Goal: Task Accomplishment & Management: Manage account settings

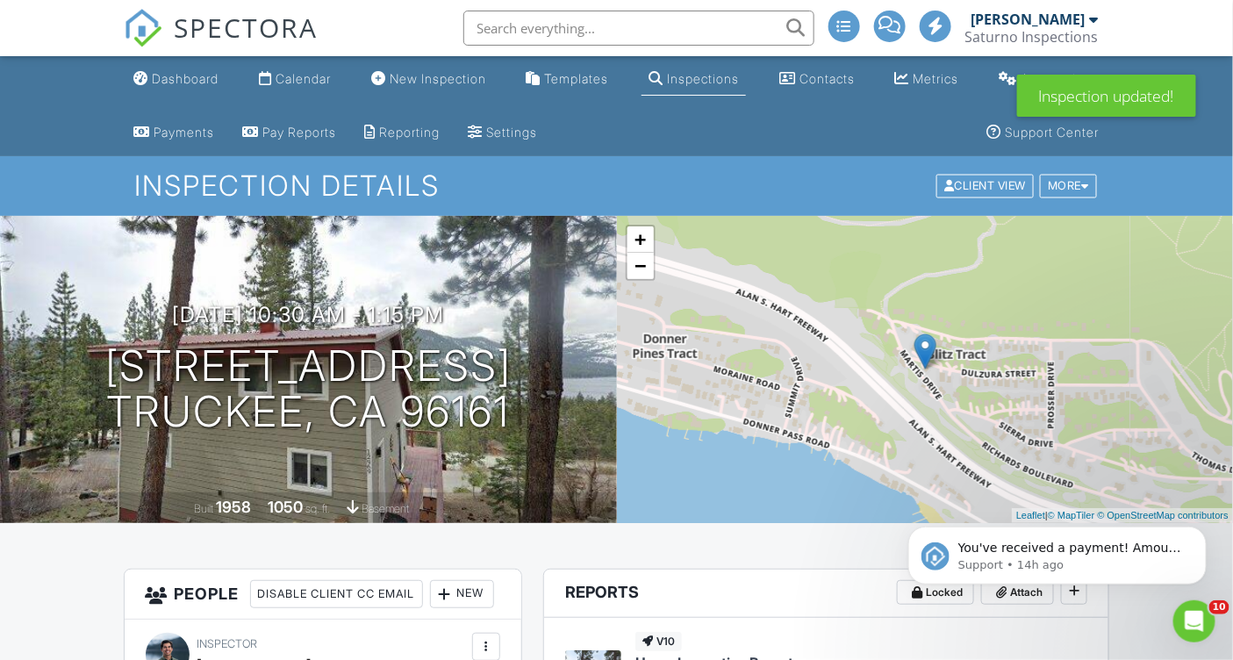
click at [523, 32] on input "text" at bounding box center [638, 28] width 351 height 35
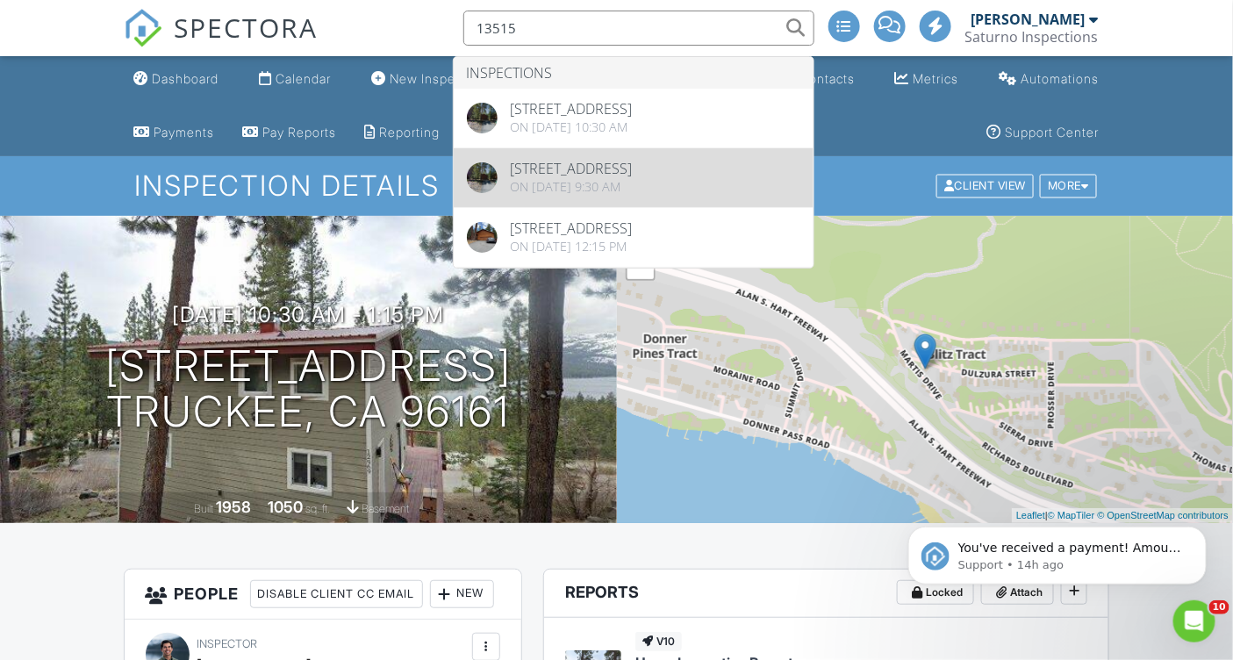
type input "13515"
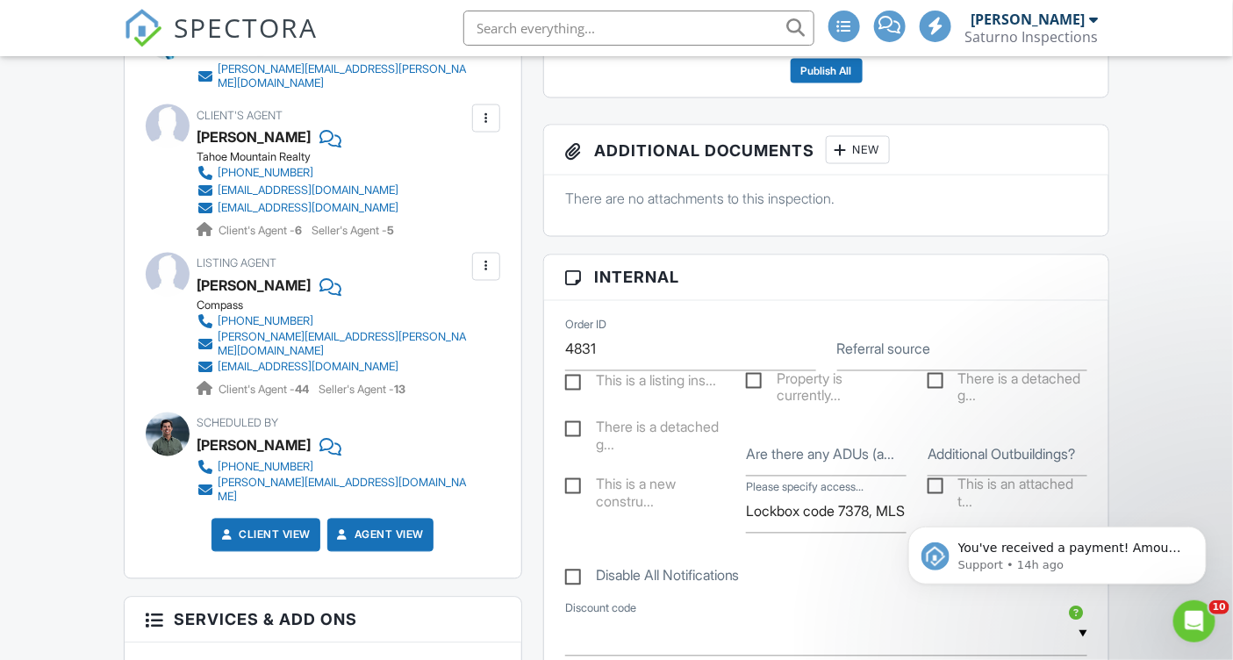
scroll to position [812, 0]
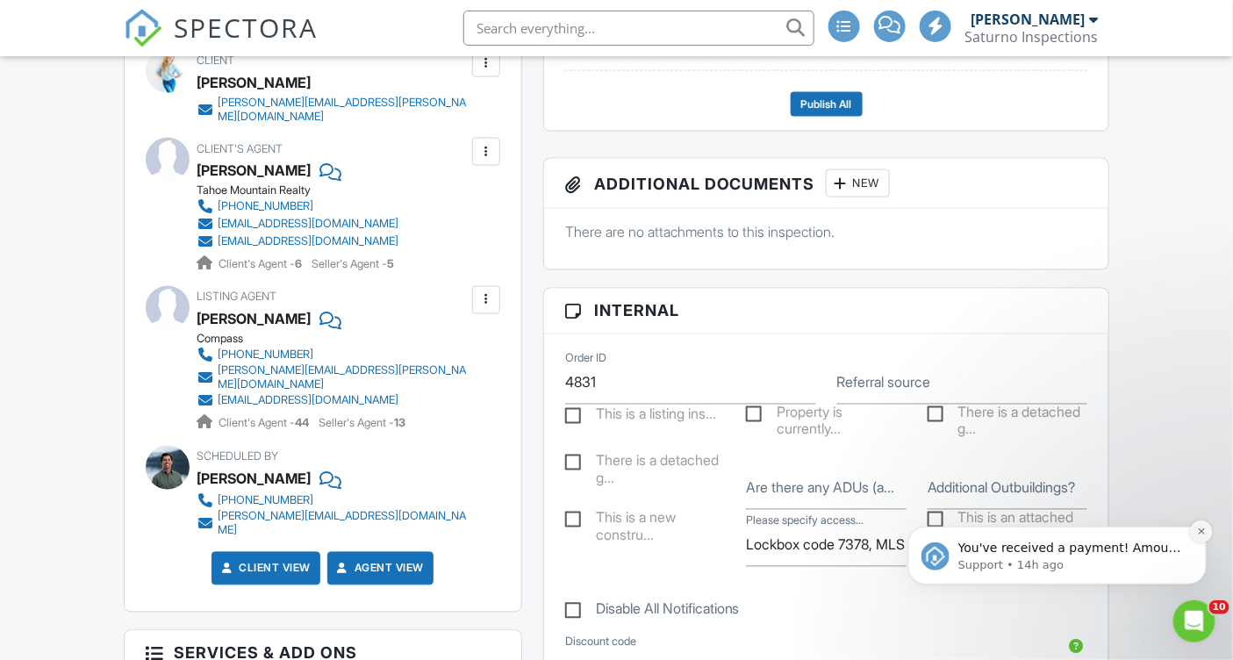
click at [1201, 527] on icon "Dismiss notification" at bounding box center [1201, 531] width 10 height 10
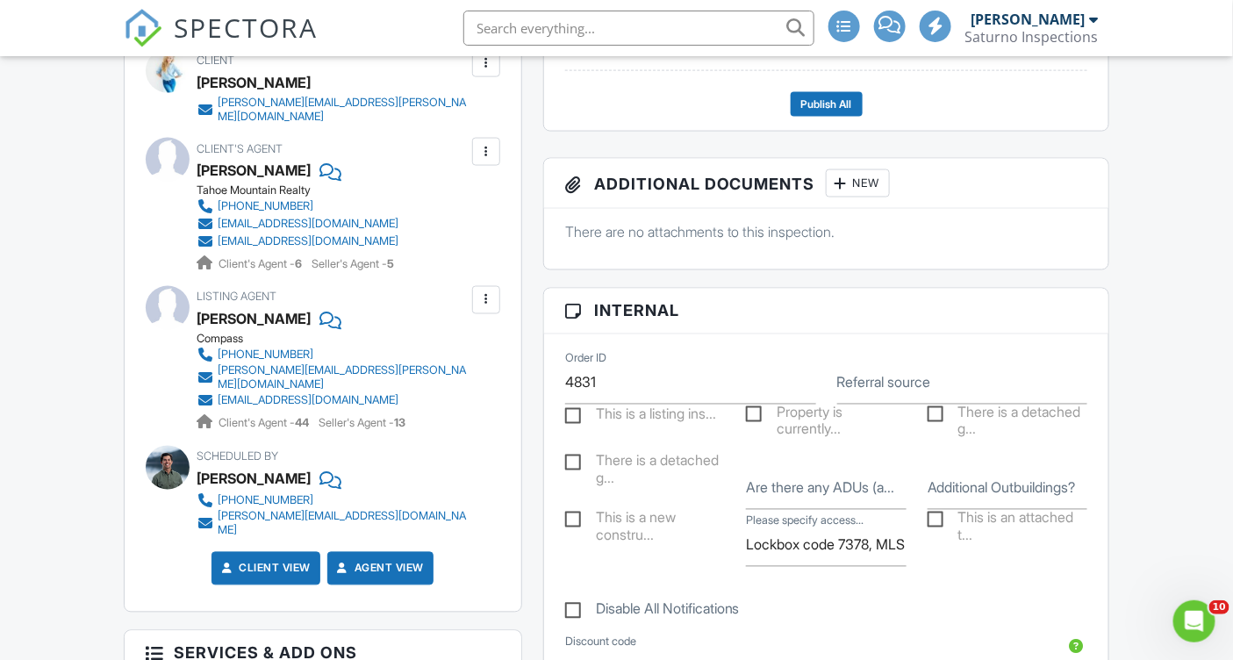
scroll to position [0, 0]
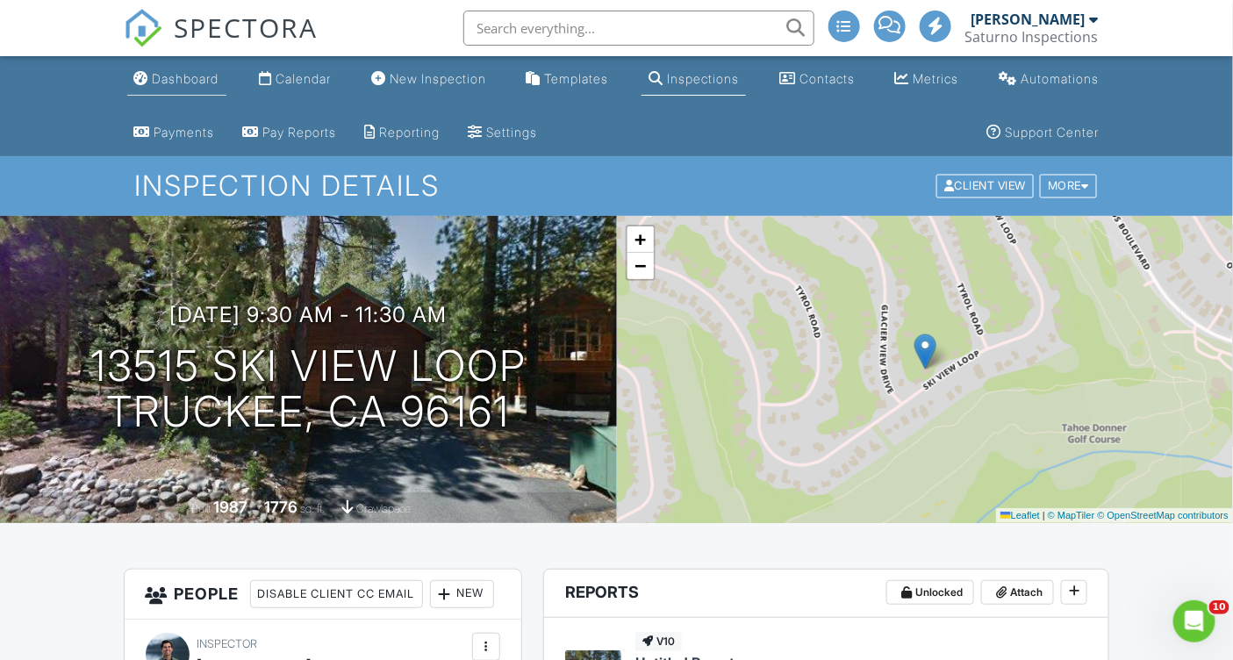
click at [202, 75] on div "Dashboard" at bounding box center [186, 78] width 67 height 15
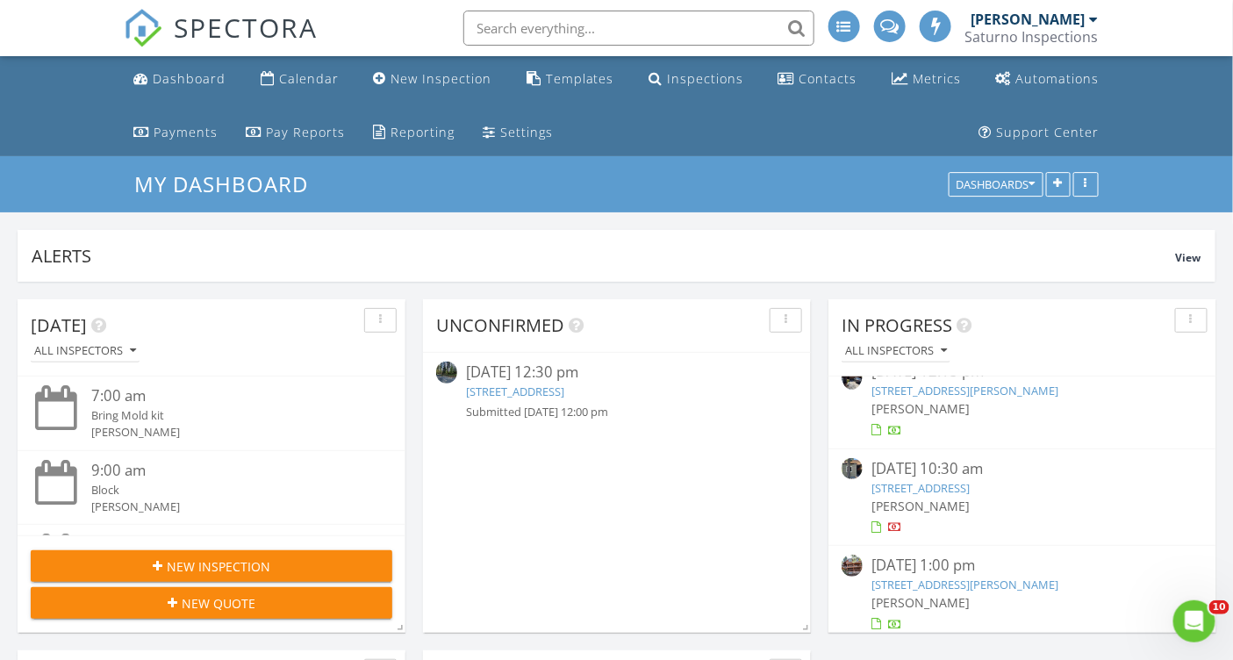
scroll to position [32, 0]
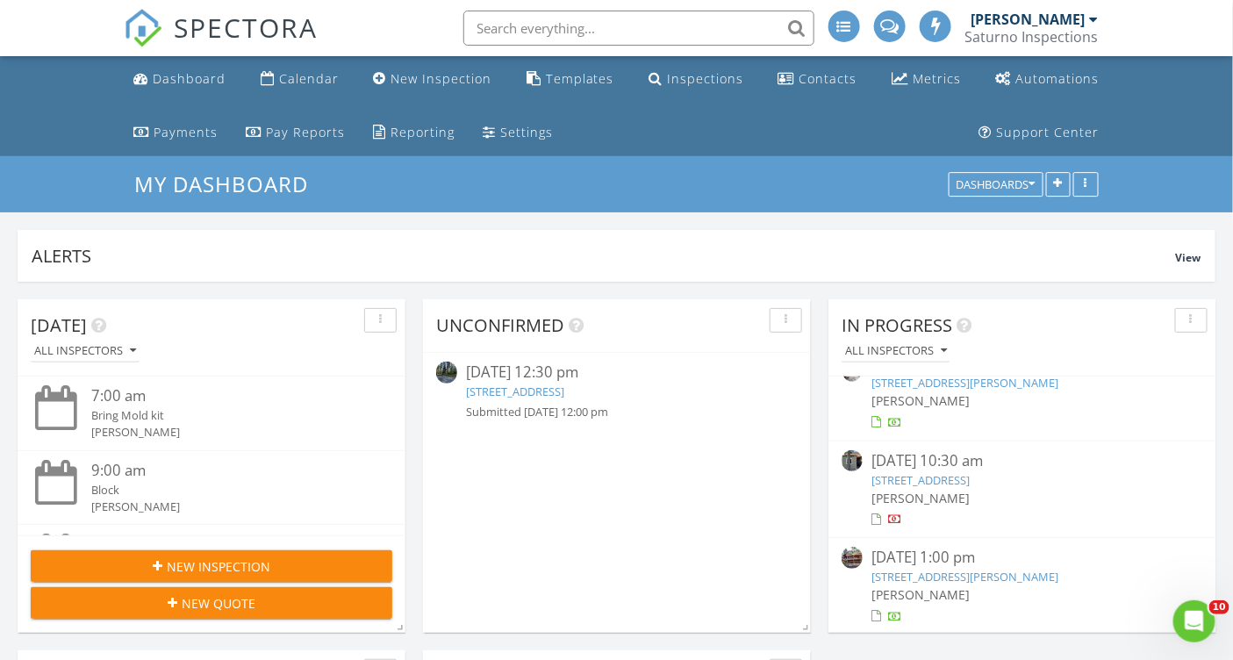
click at [939, 573] on link "6165 McKinney Dr, Homewood, CA 96141" at bounding box center [964, 577] width 187 height 16
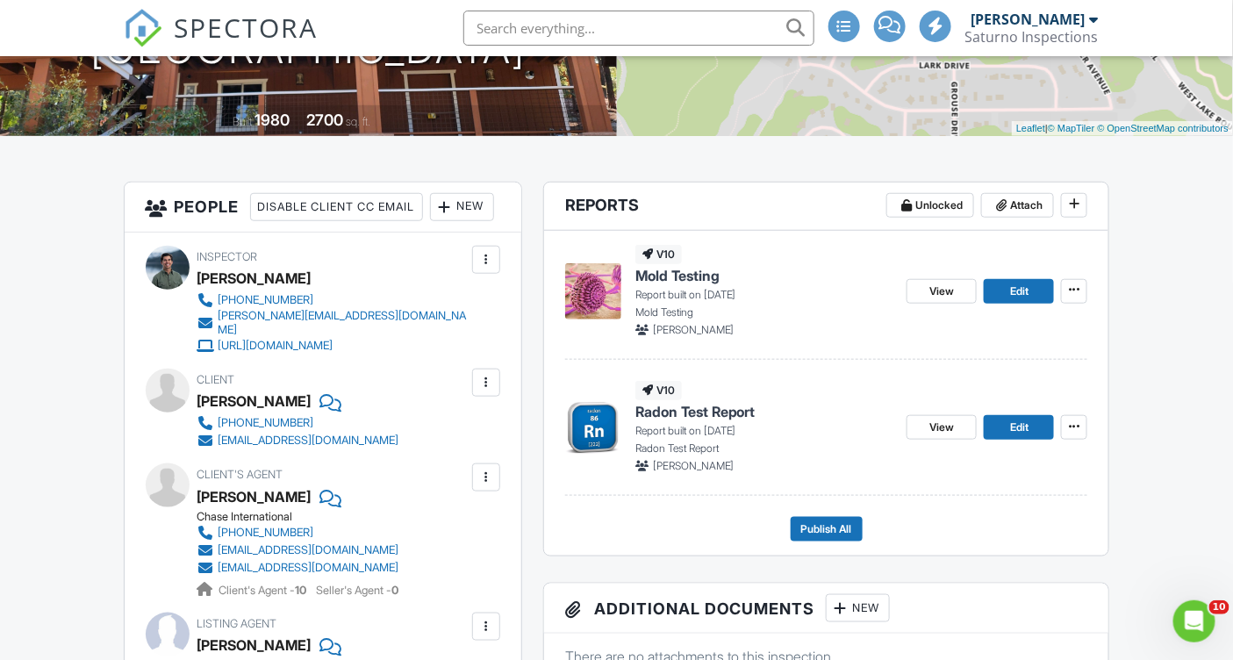
scroll to position [389, 0]
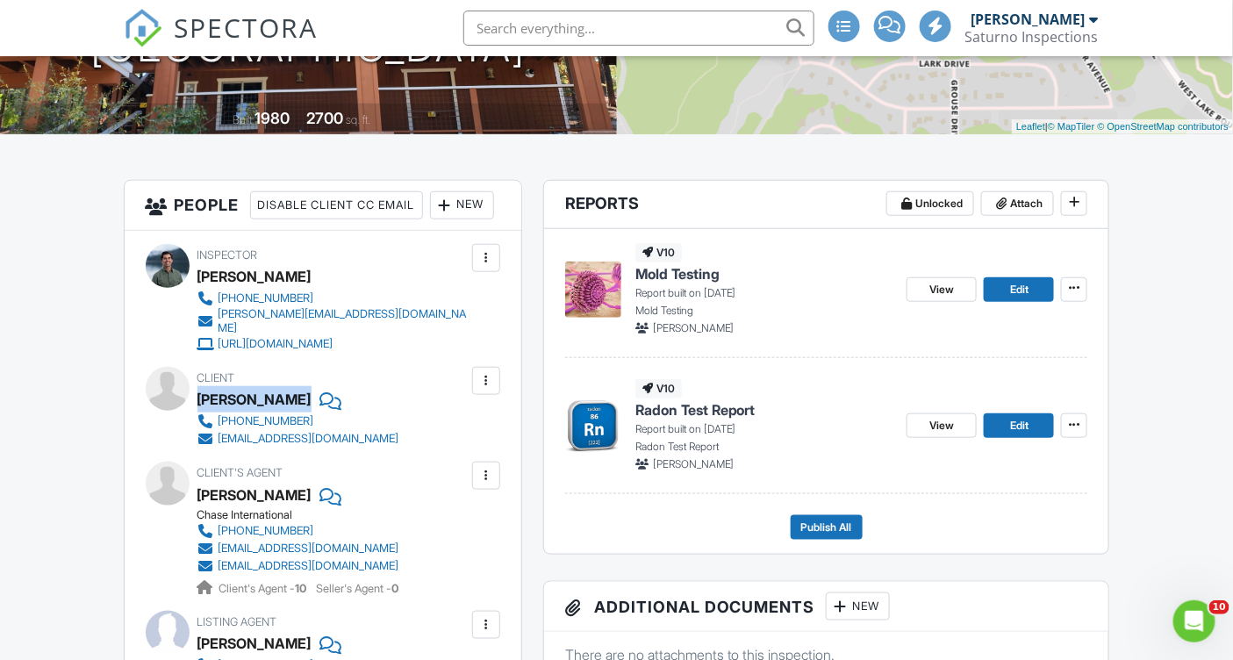
drag, startPoint x: 198, startPoint y: 421, endPoint x: 297, endPoint y: 424, distance: 98.3
click at [297, 412] on div "[PERSON_NAME]" at bounding box center [305, 399] width 216 height 26
copy div "[PERSON_NAME]"
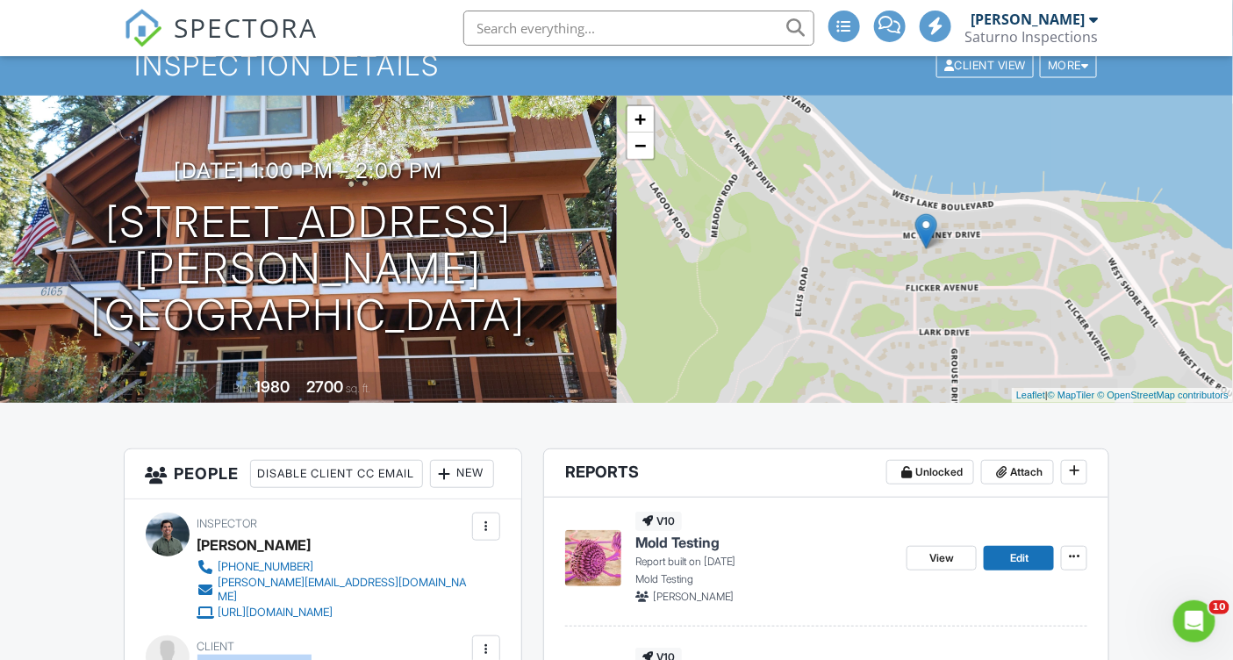
scroll to position [110, 0]
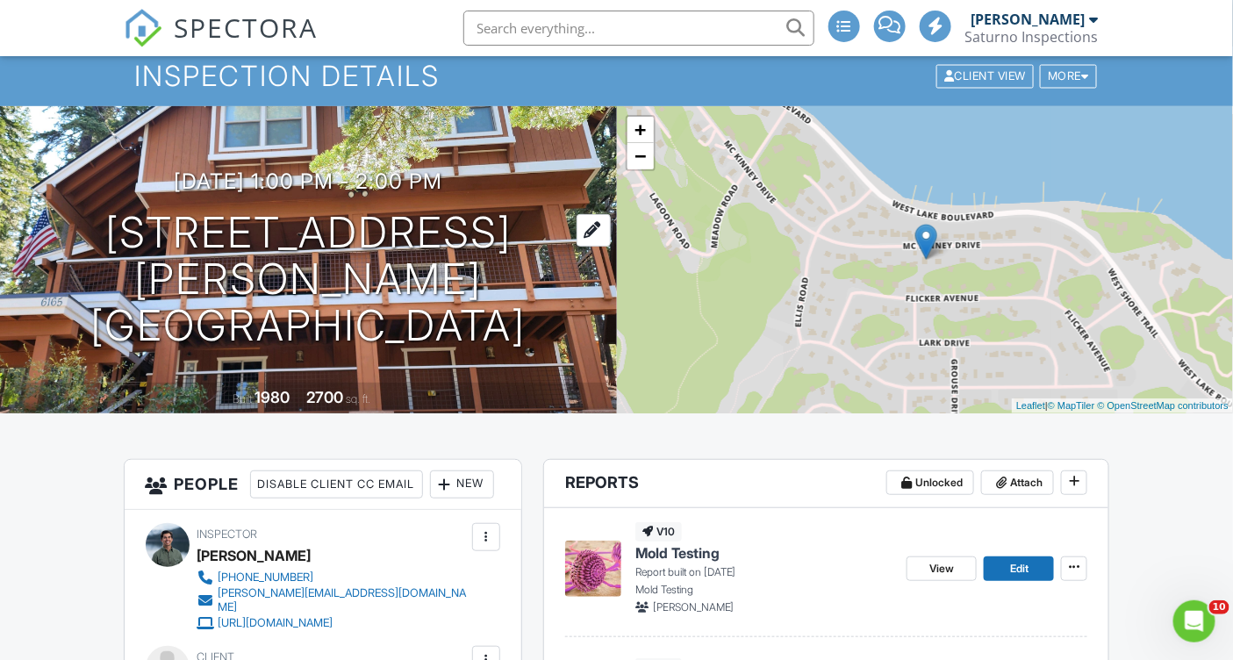
click at [322, 247] on h1 "6165 McKinney Dr Homewood, CA 96141" at bounding box center [308, 279] width 561 height 139
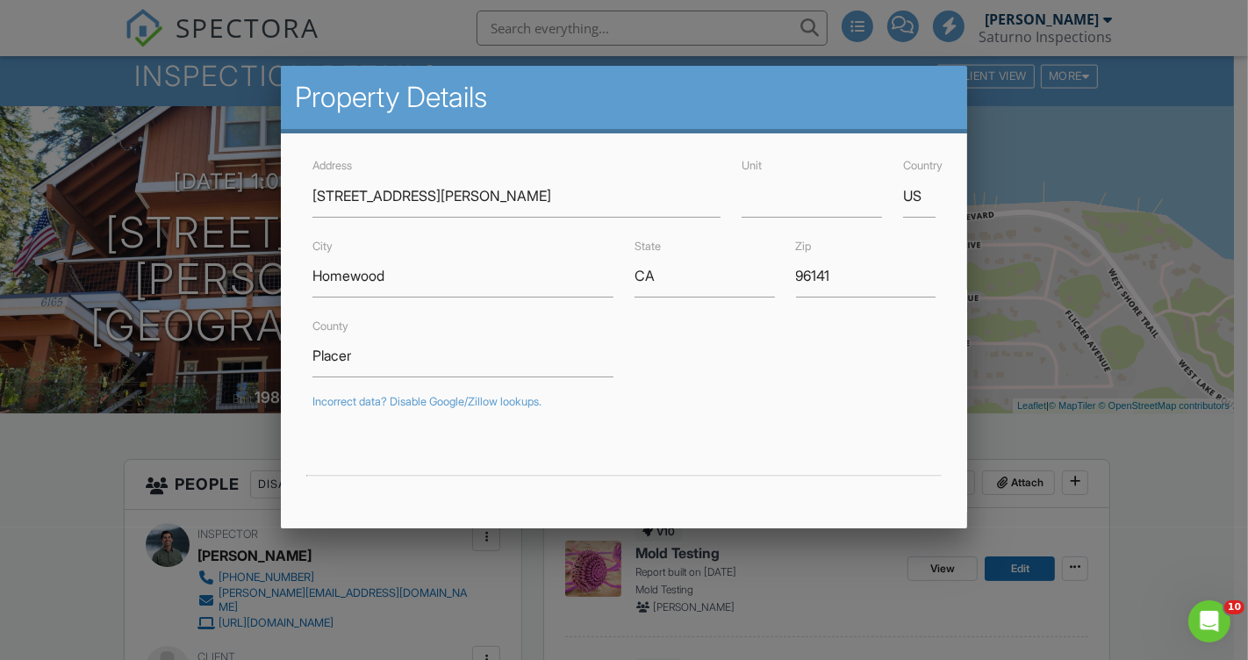
click at [1056, 444] on div at bounding box center [624, 324] width 1248 height 825
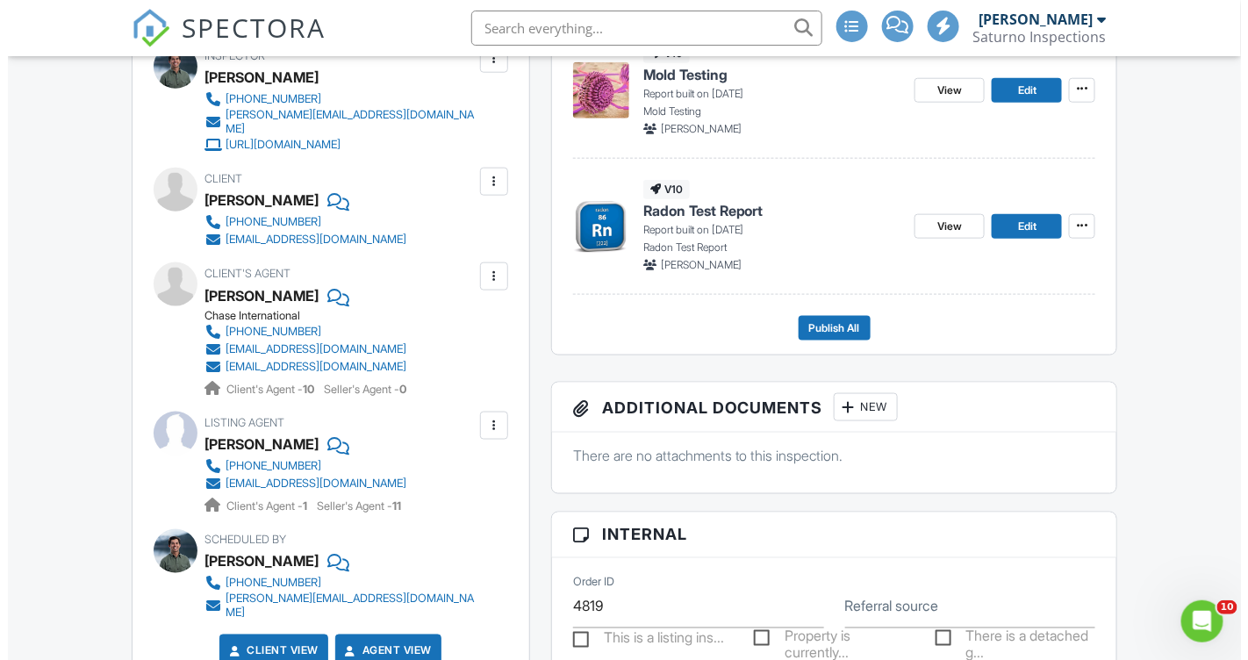
scroll to position [594, 0]
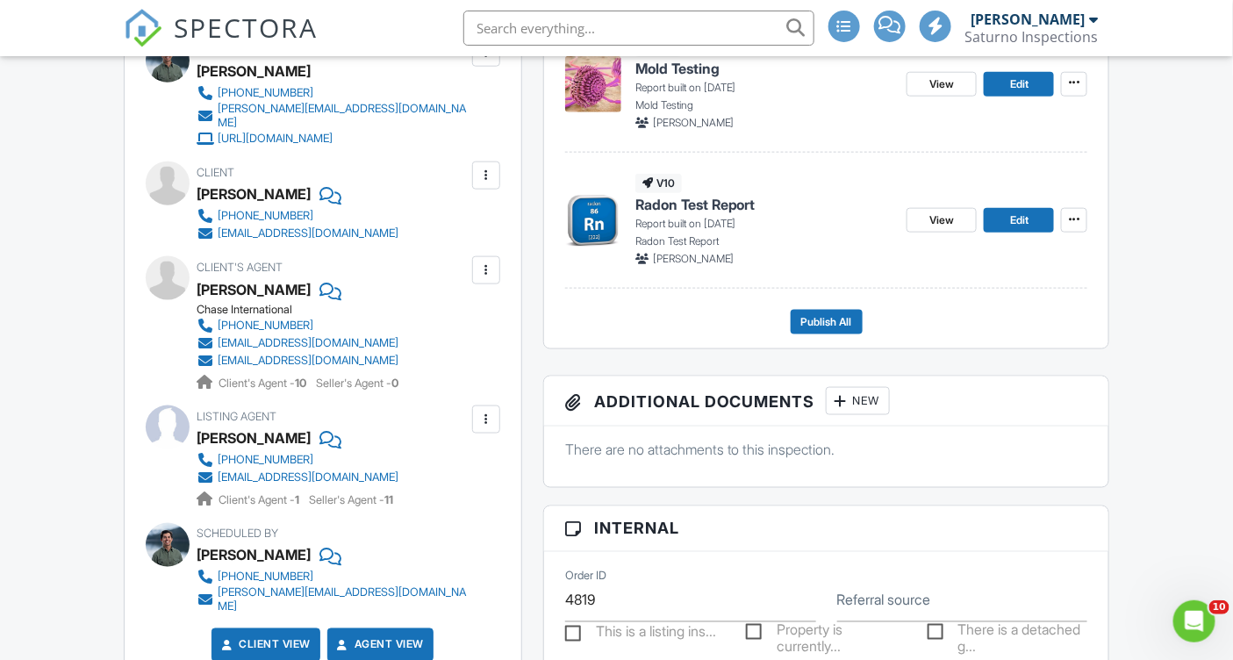
click at [861, 397] on div "New" at bounding box center [858, 401] width 64 height 28
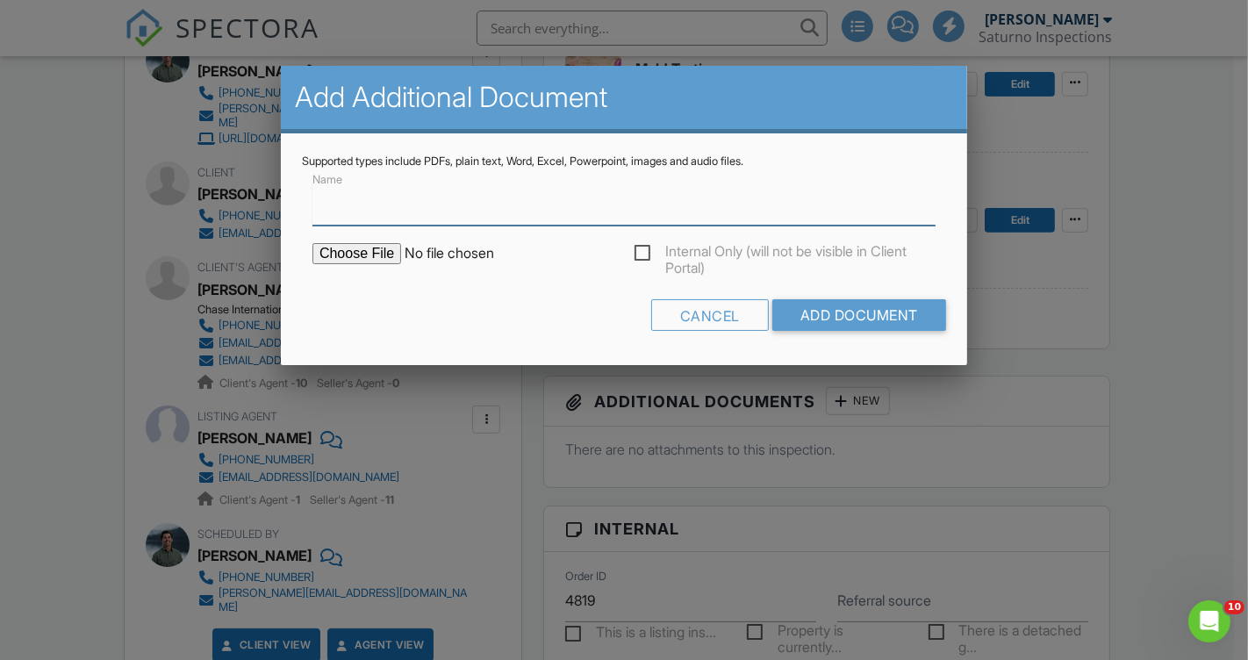
click at [549, 214] on input "Name" at bounding box center [623, 203] width 623 height 43
type input "Radon Test Data"
click at [371, 245] on input "file" at bounding box center [461, 253] width 298 height 21
type input "C:\fakepath\20250828_6165 McKinney Dr_Radon.pdf"
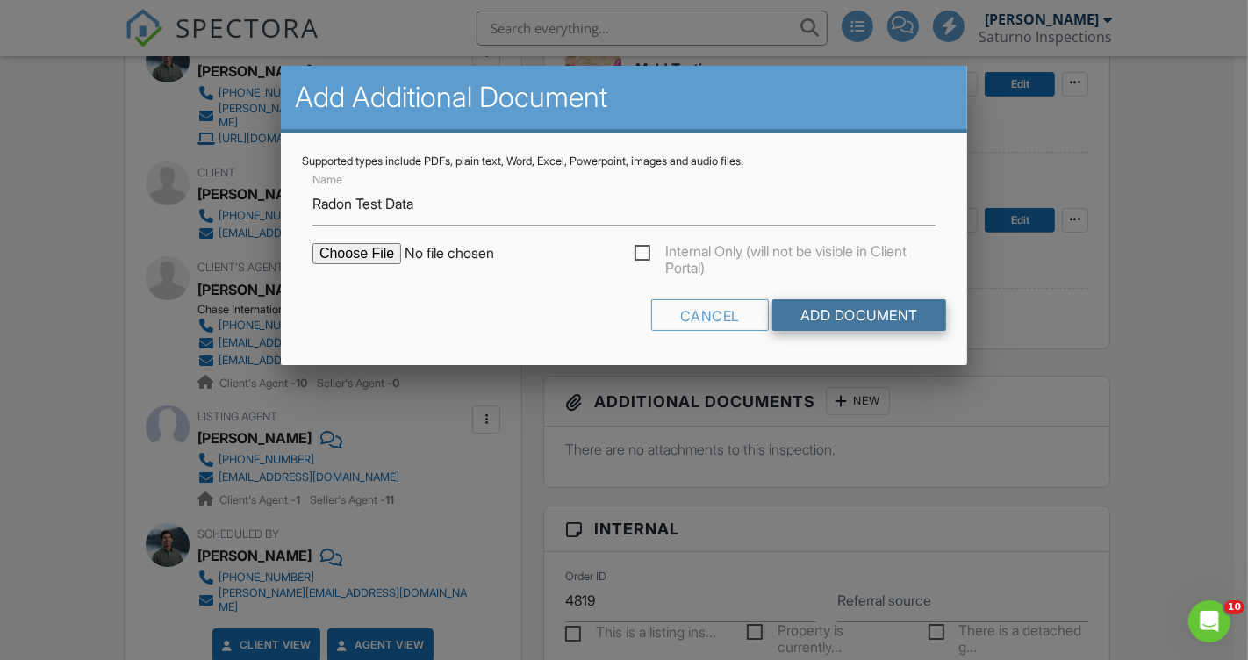
click at [868, 318] on input "Add Document" at bounding box center [859, 315] width 174 height 32
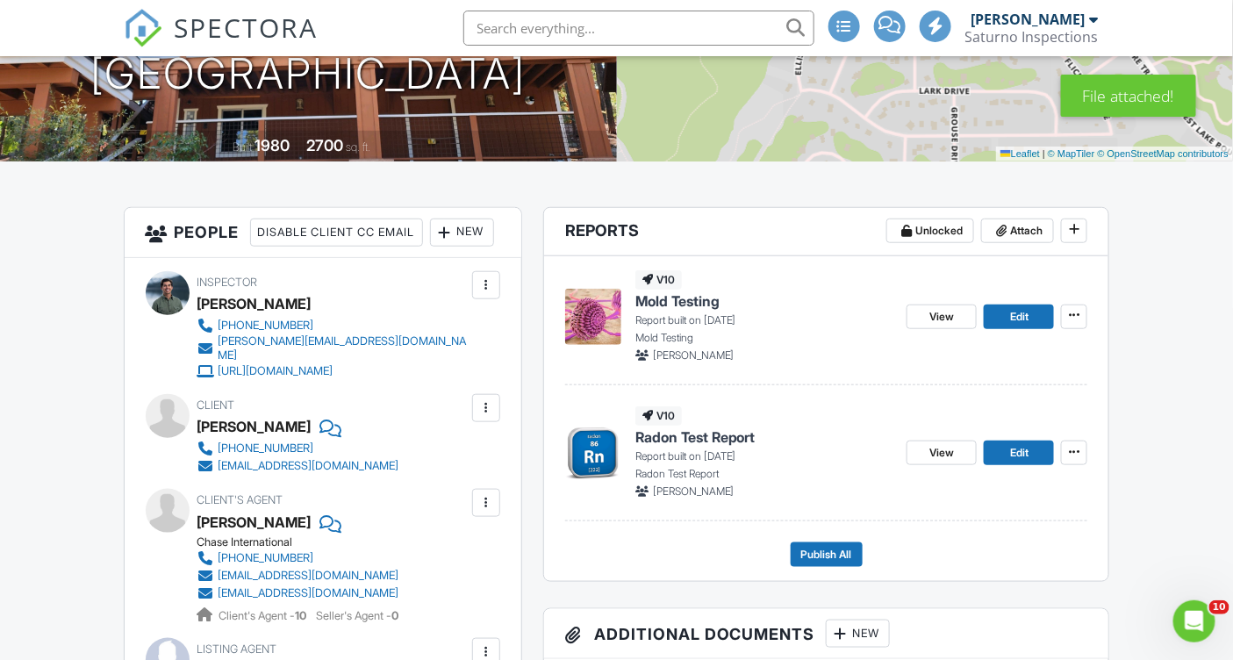
scroll to position [424, 0]
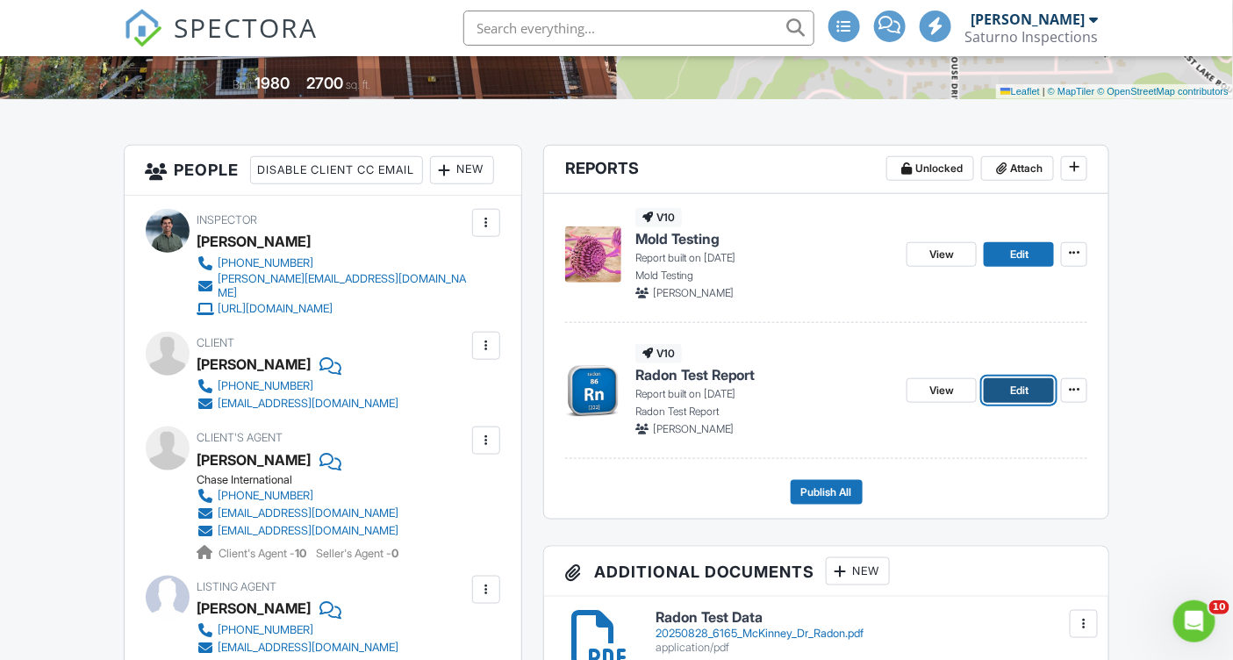
click at [1033, 387] on link "Edit" at bounding box center [1018, 390] width 70 height 25
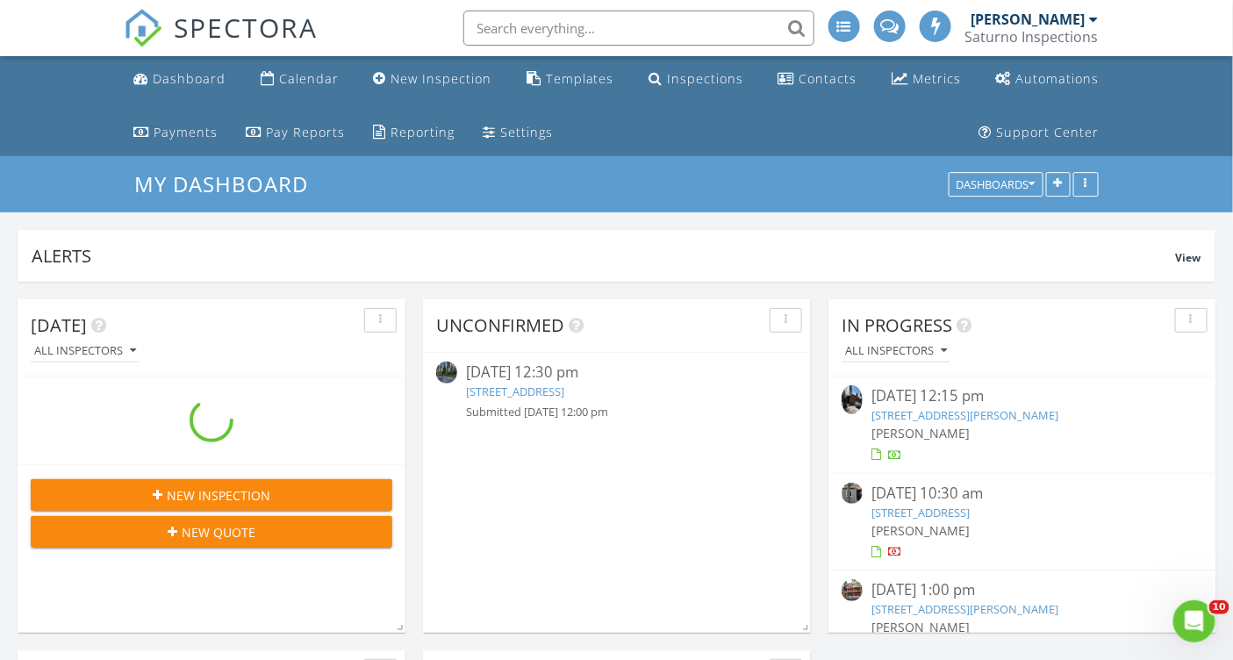
scroll to position [377, 590]
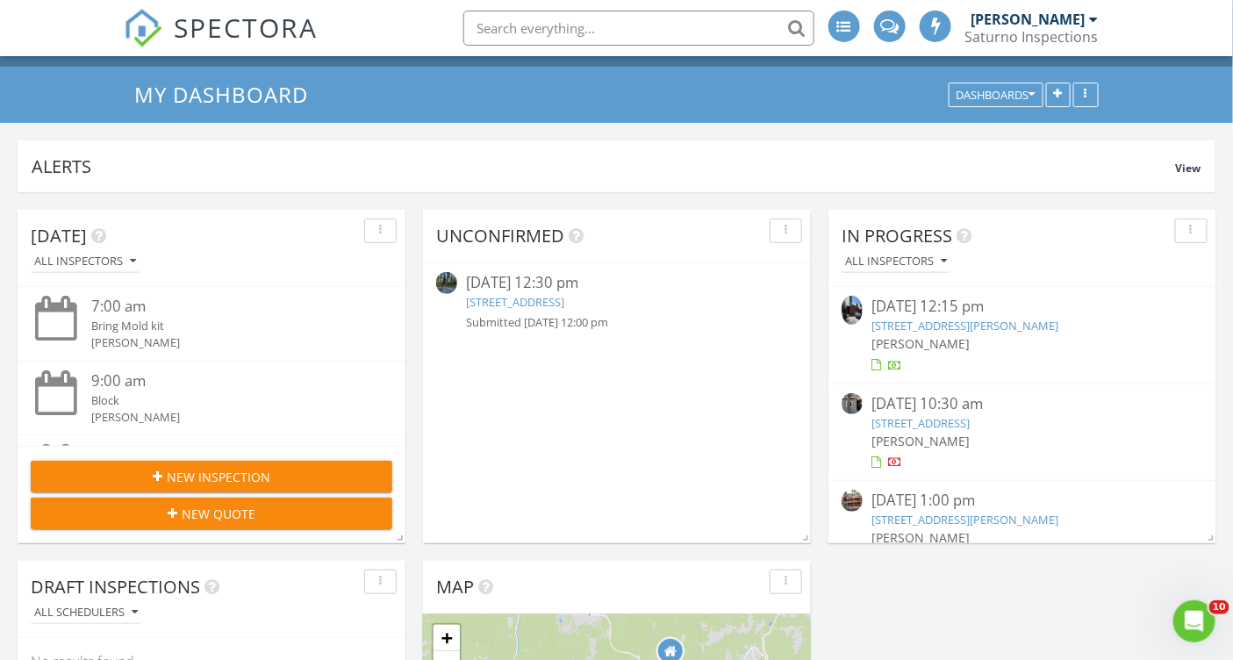
scroll to position [32, 0]
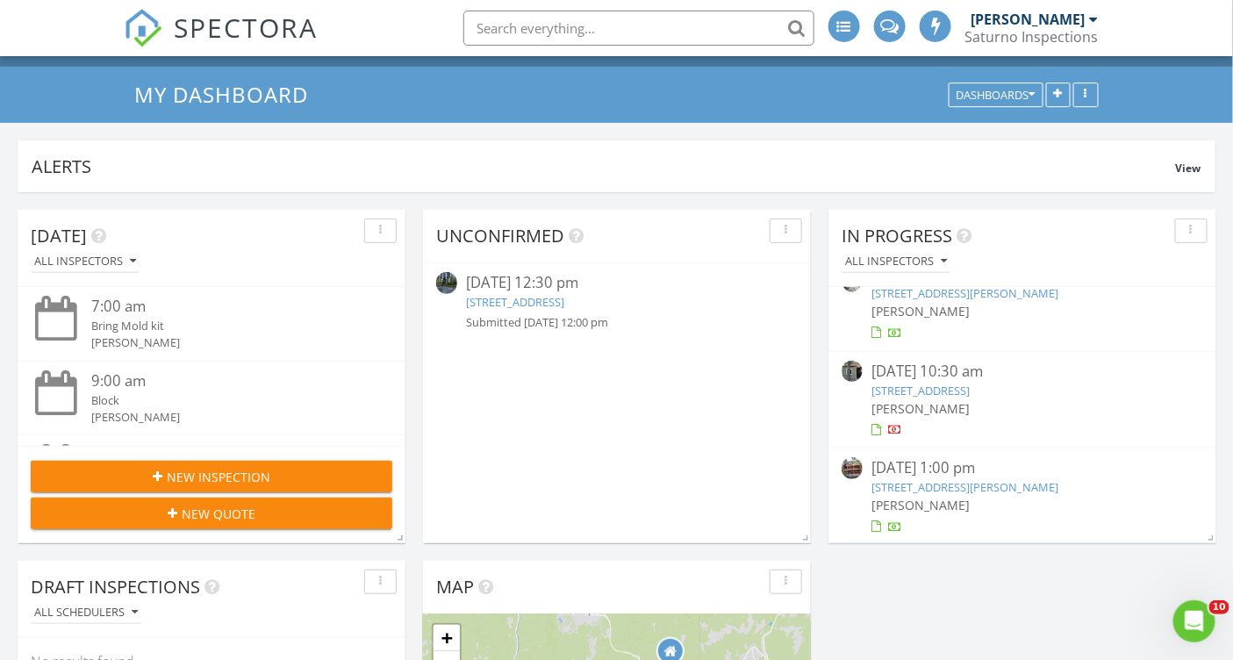
click at [937, 484] on link "[STREET_ADDRESS][PERSON_NAME]" at bounding box center [964, 487] width 187 height 16
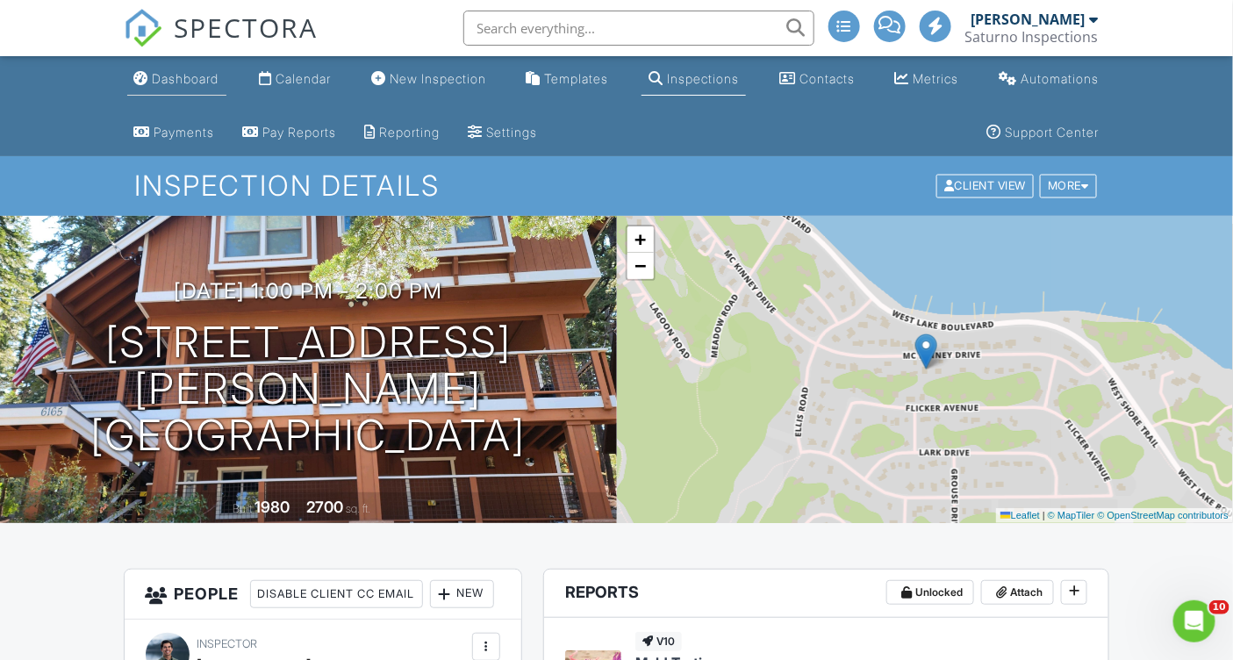
click at [168, 81] on div "Dashboard" at bounding box center [186, 78] width 67 height 15
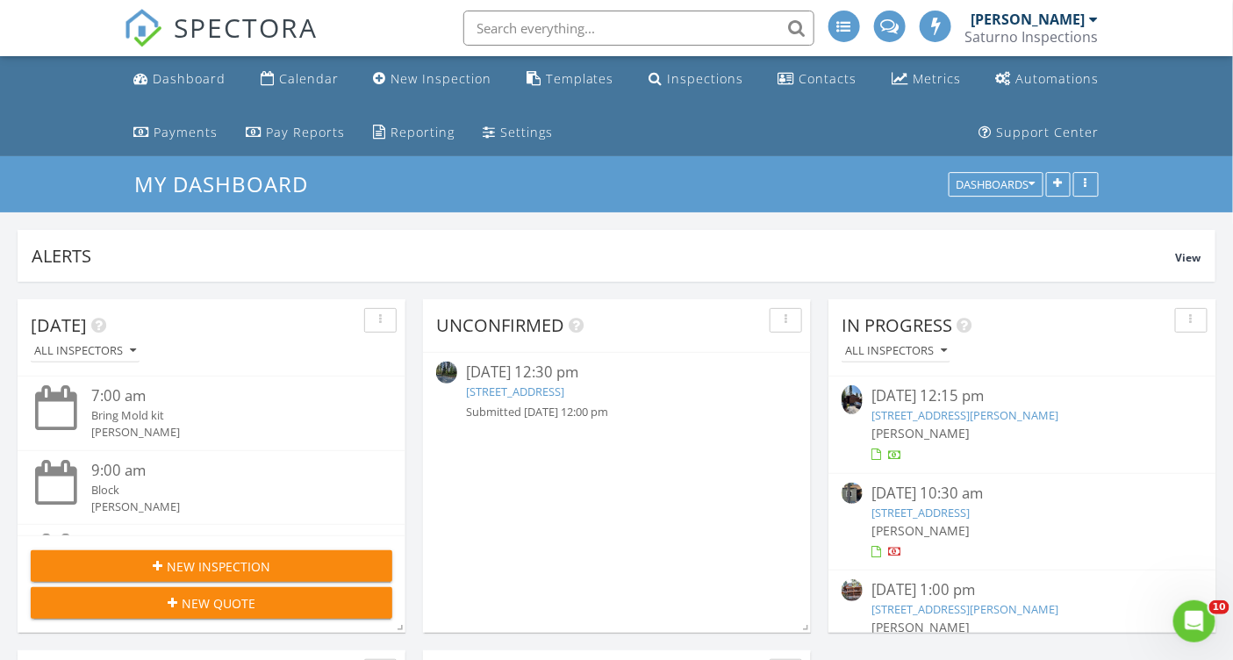
scroll to position [32, 0]
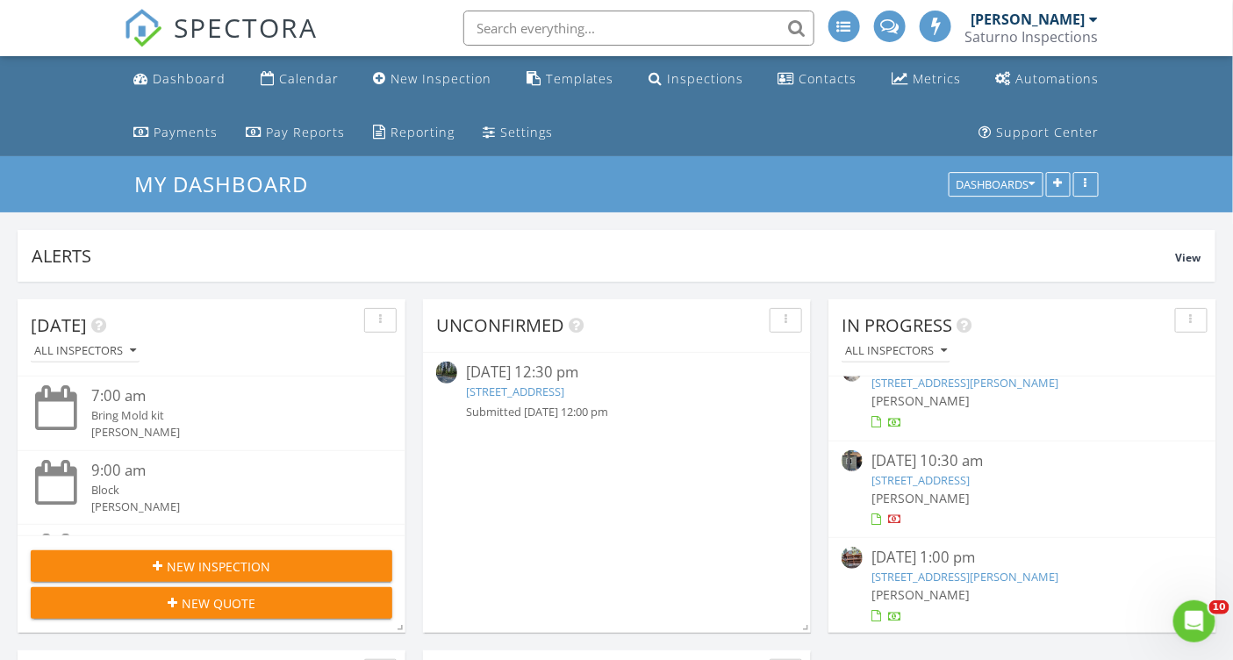
click at [939, 477] on link "[STREET_ADDRESS]" at bounding box center [920, 480] width 98 height 16
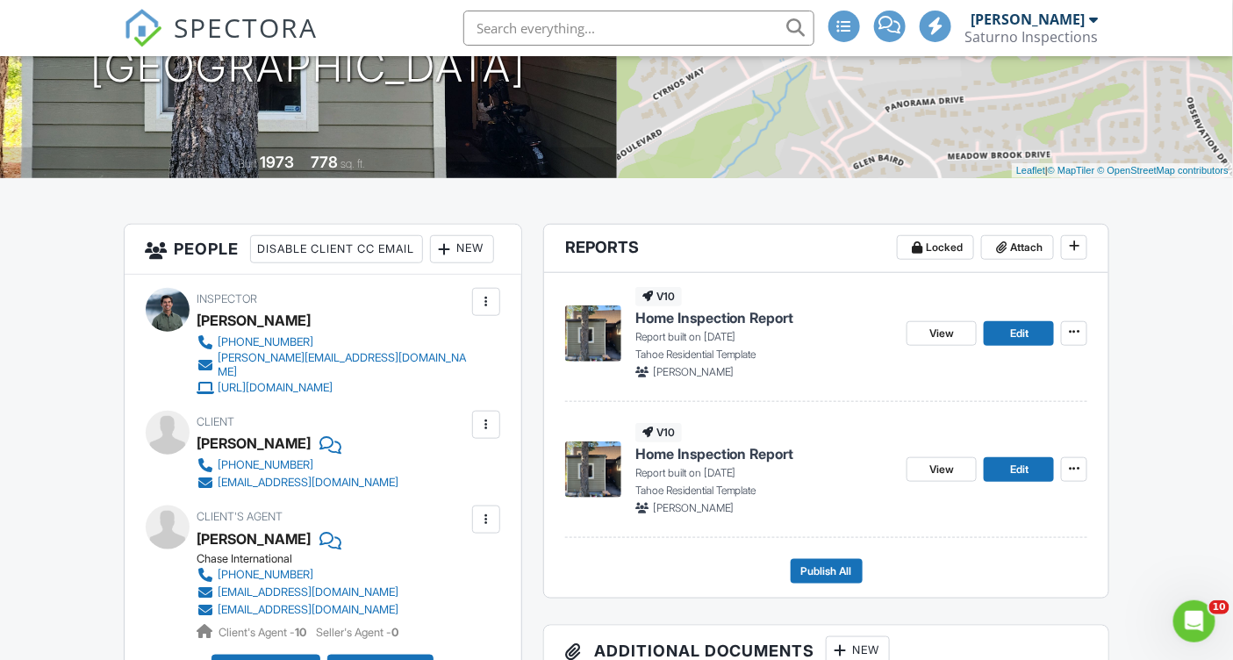
scroll to position [346, 0]
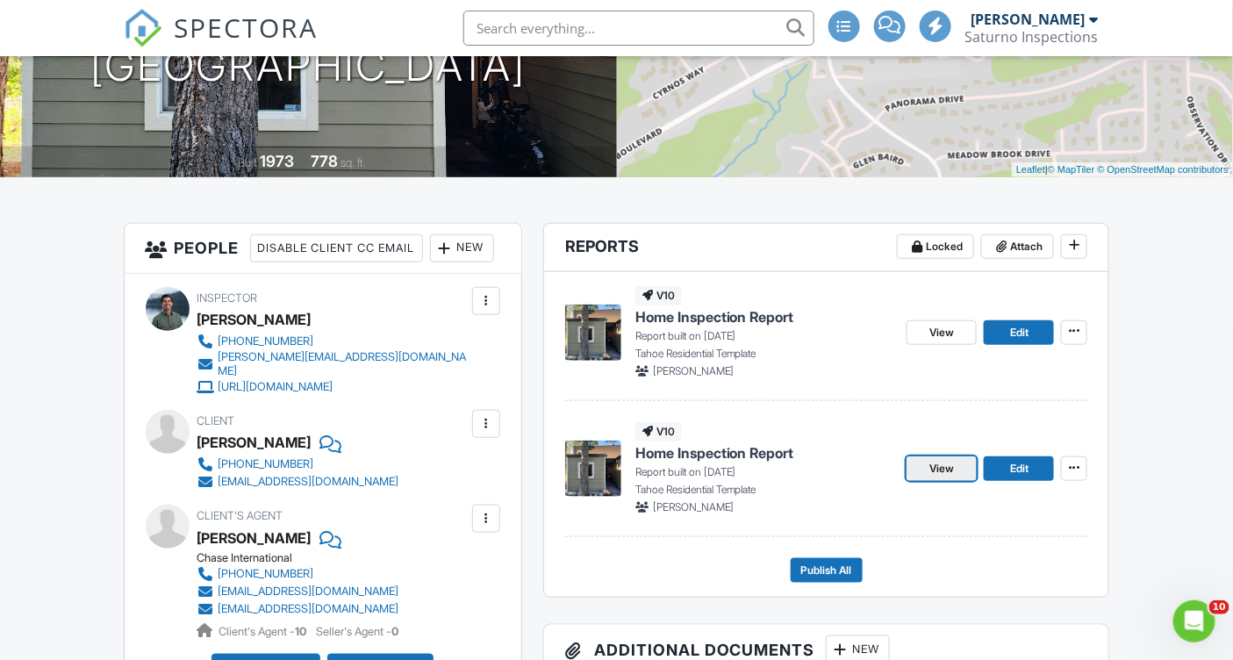
click at [955, 463] on link "View" at bounding box center [941, 468] width 70 height 25
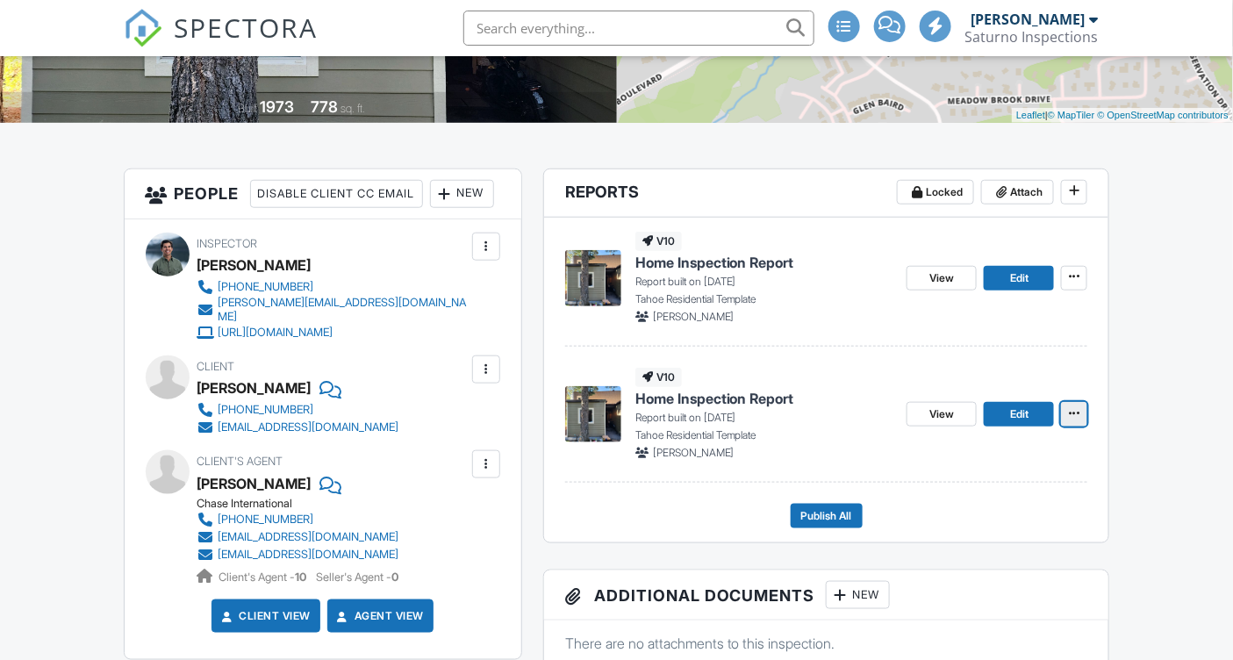
click at [1069, 414] on icon at bounding box center [1074, 413] width 11 height 18
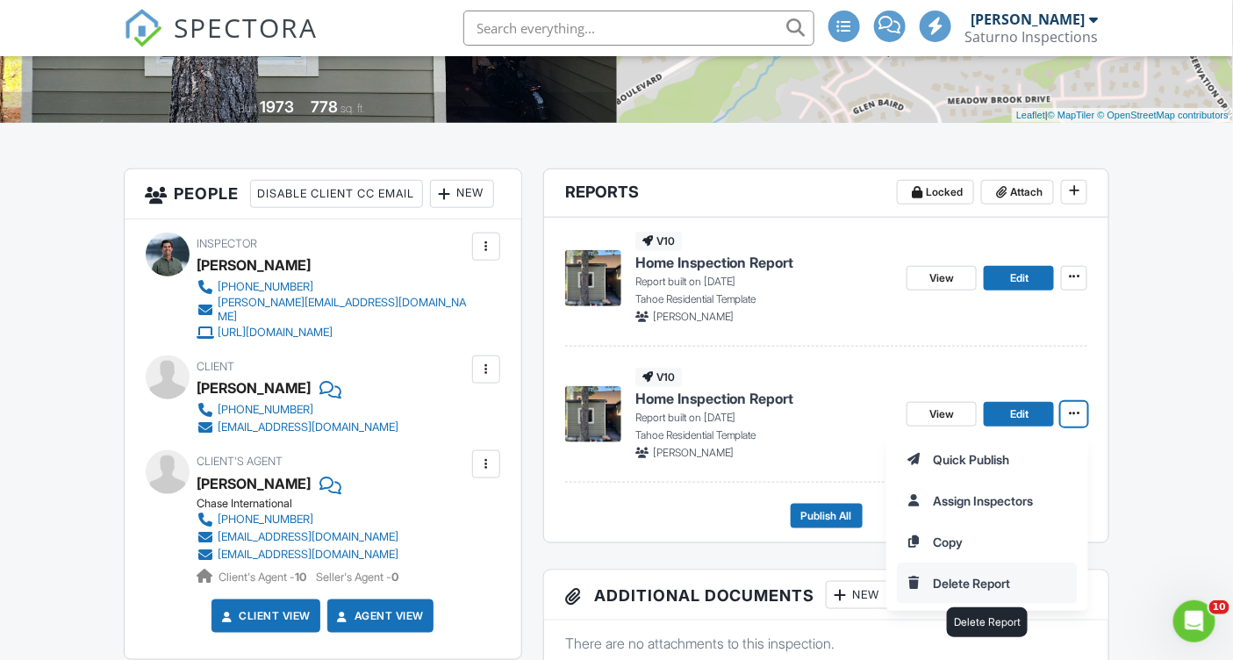
click at [1003, 576] on input "Delete Report" at bounding box center [986, 582] width 179 height 39
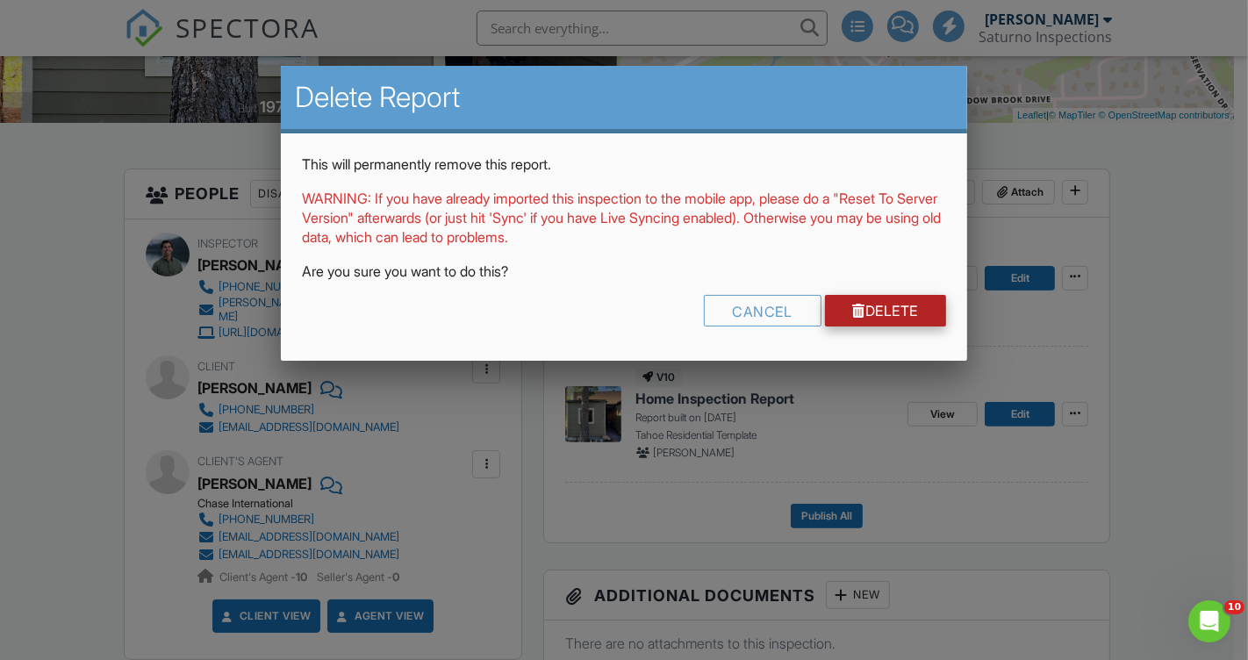
click at [899, 304] on link "Delete" at bounding box center [886, 311] width 122 height 32
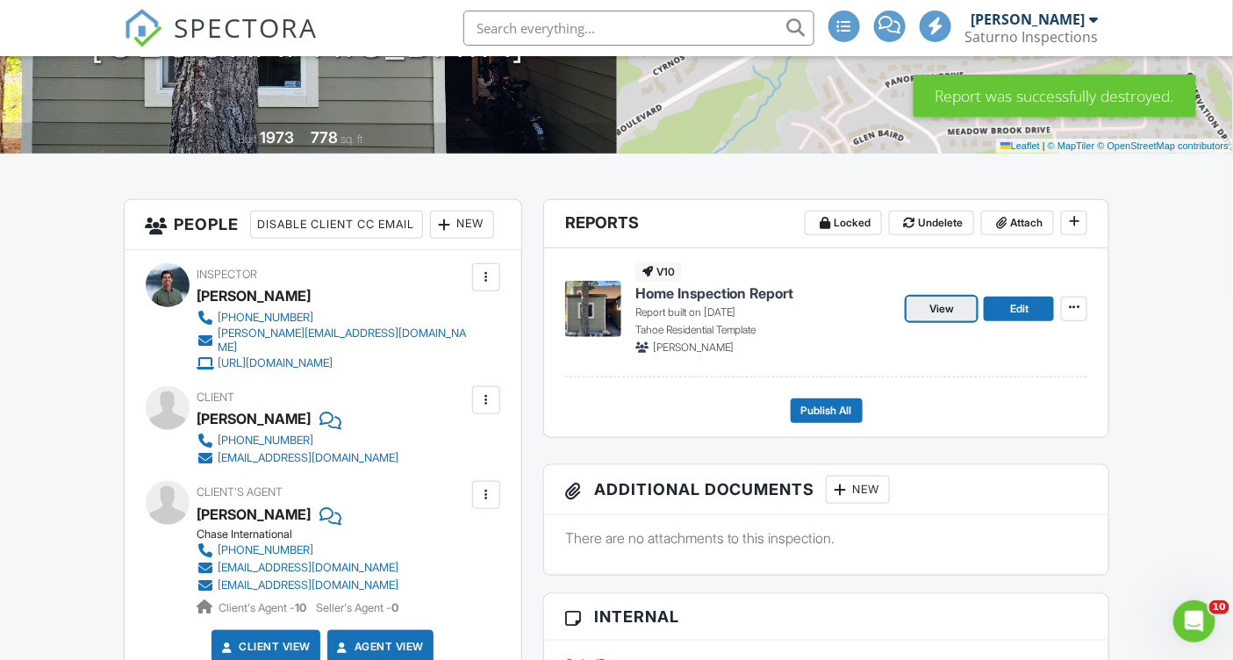
click at [959, 309] on link "View" at bounding box center [941, 309] width 70 height 25
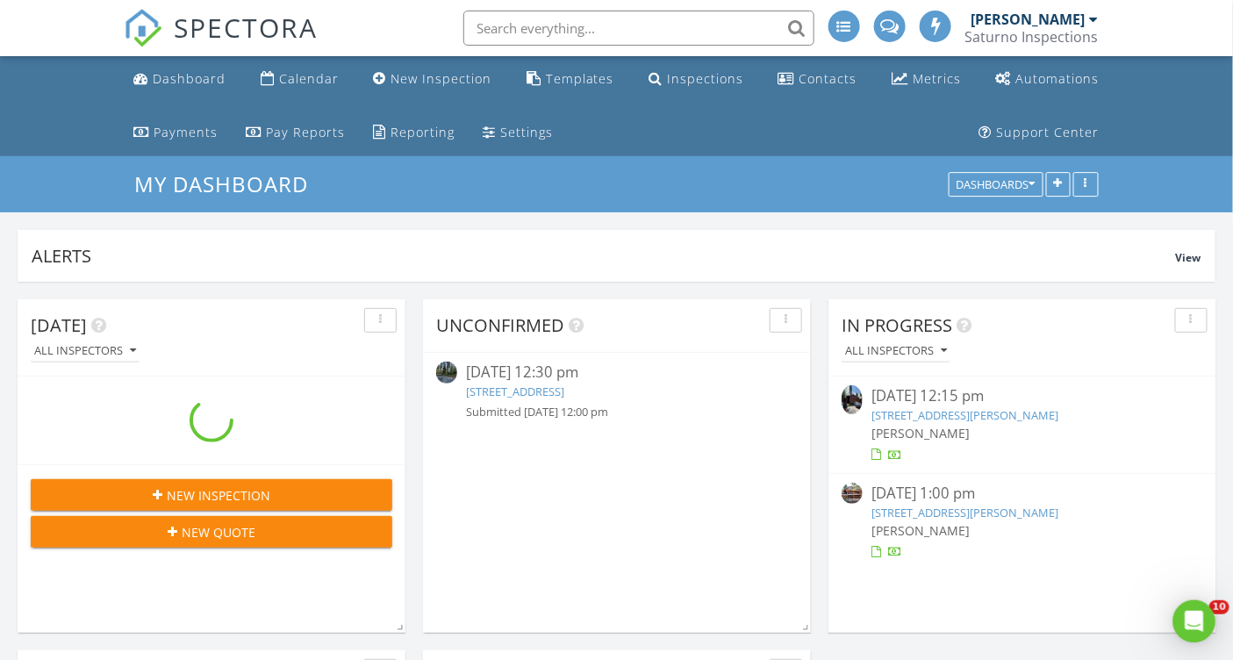
scroll to position [377, 590]
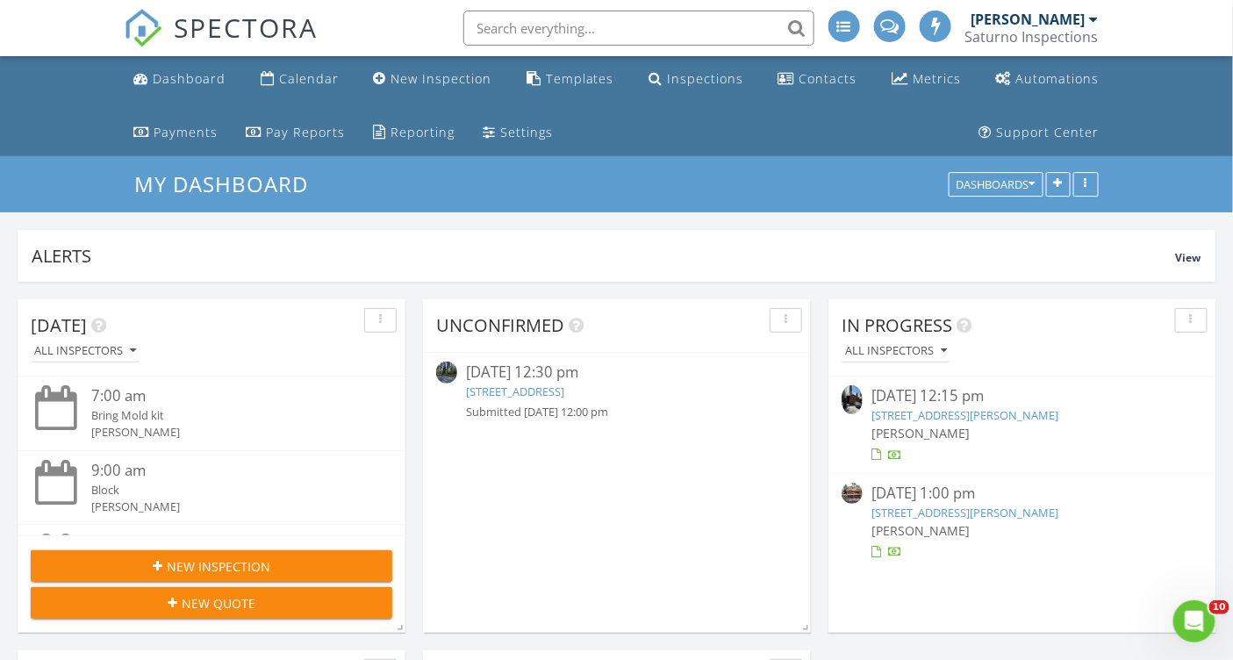
click at [505, 25] on input "text" at bounding box center [638, 28] width 351 height 35
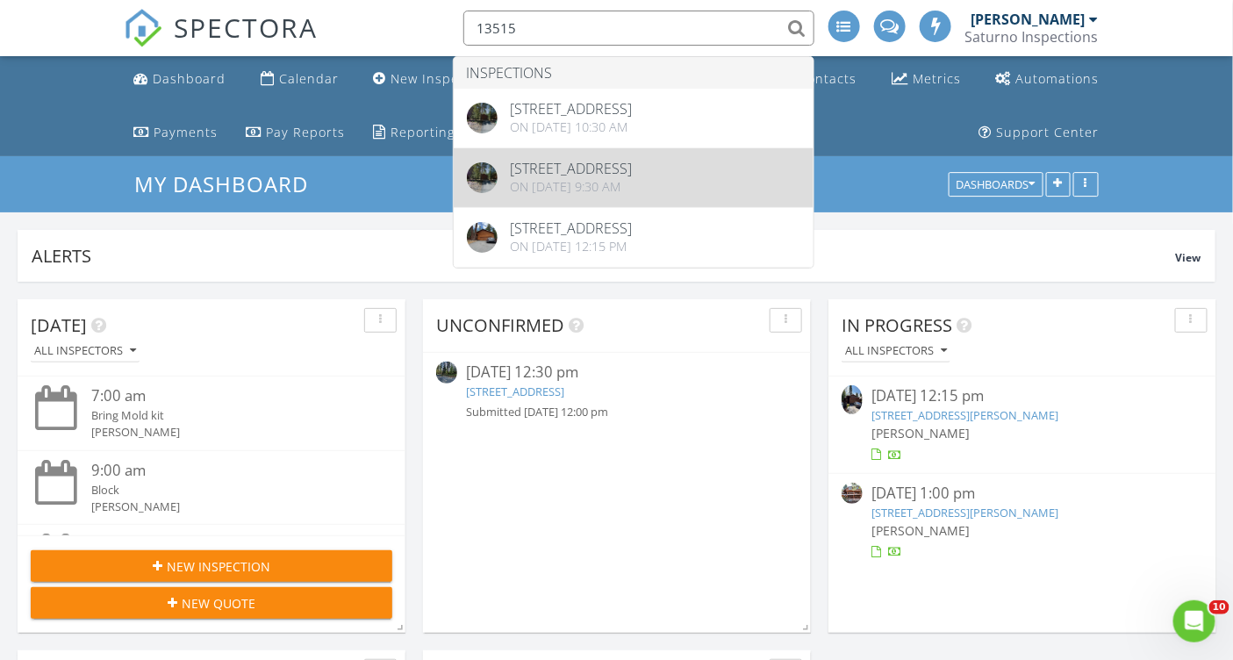
type input "13515"
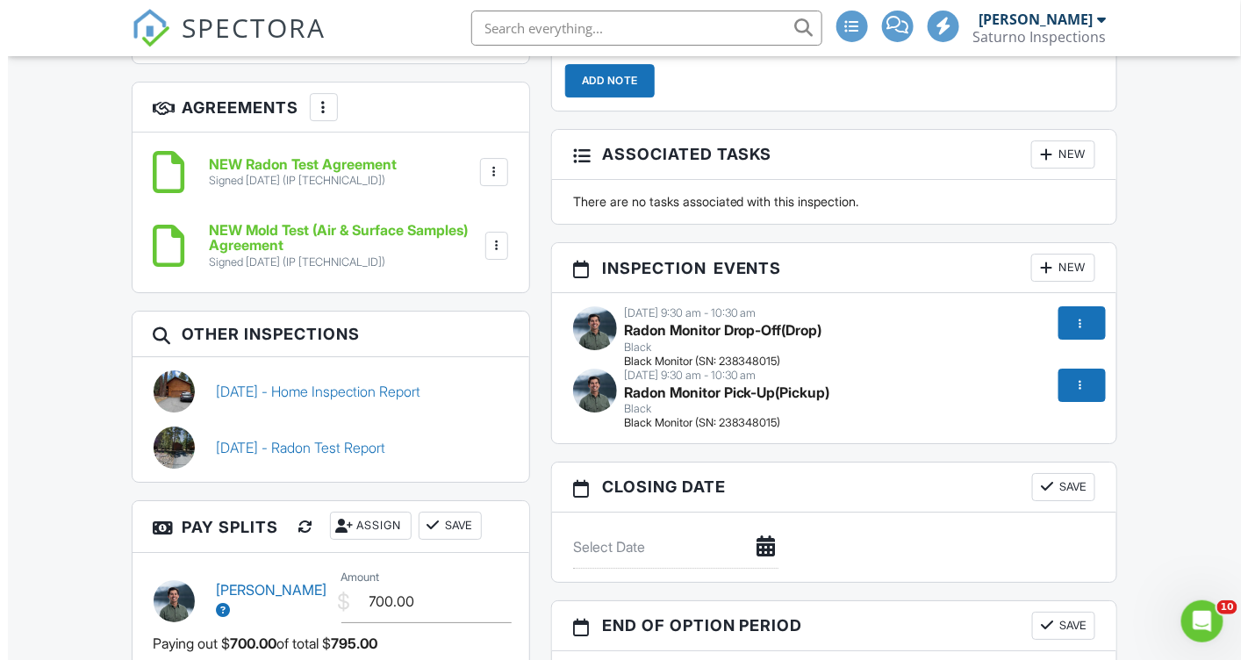
scroll to position [1825, 0]
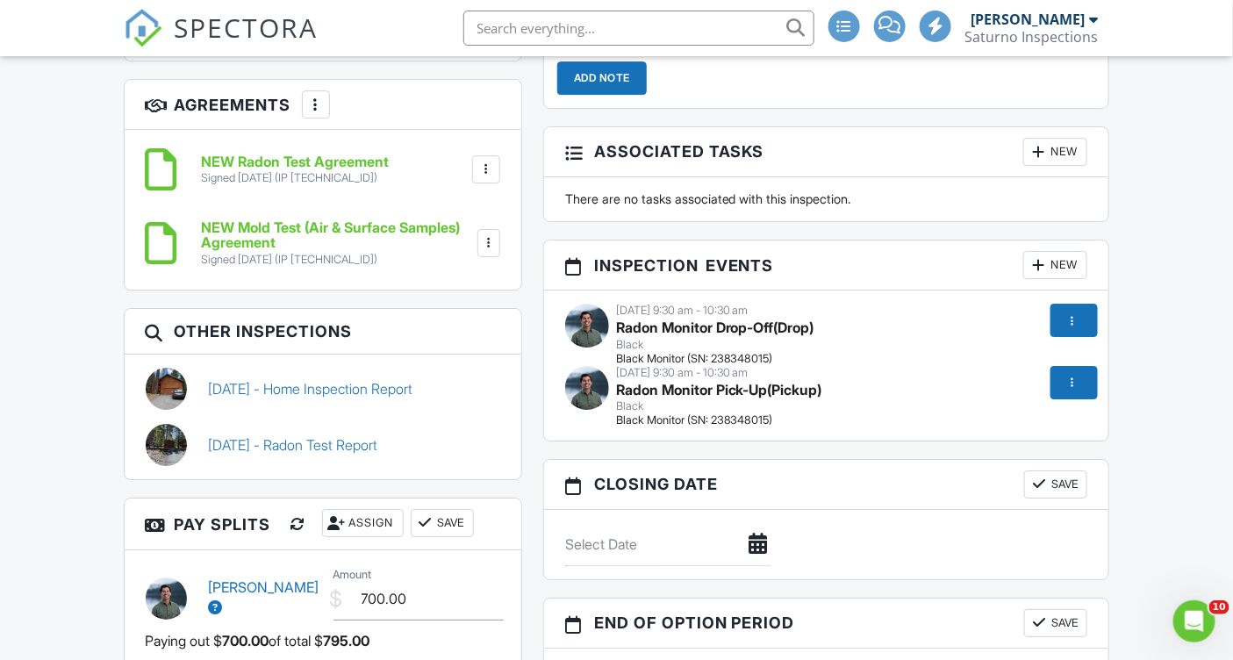
click at [679, 382] on span "Radon Monitor Pick-Up" at bounding box center [692, 390] width 152 height 18
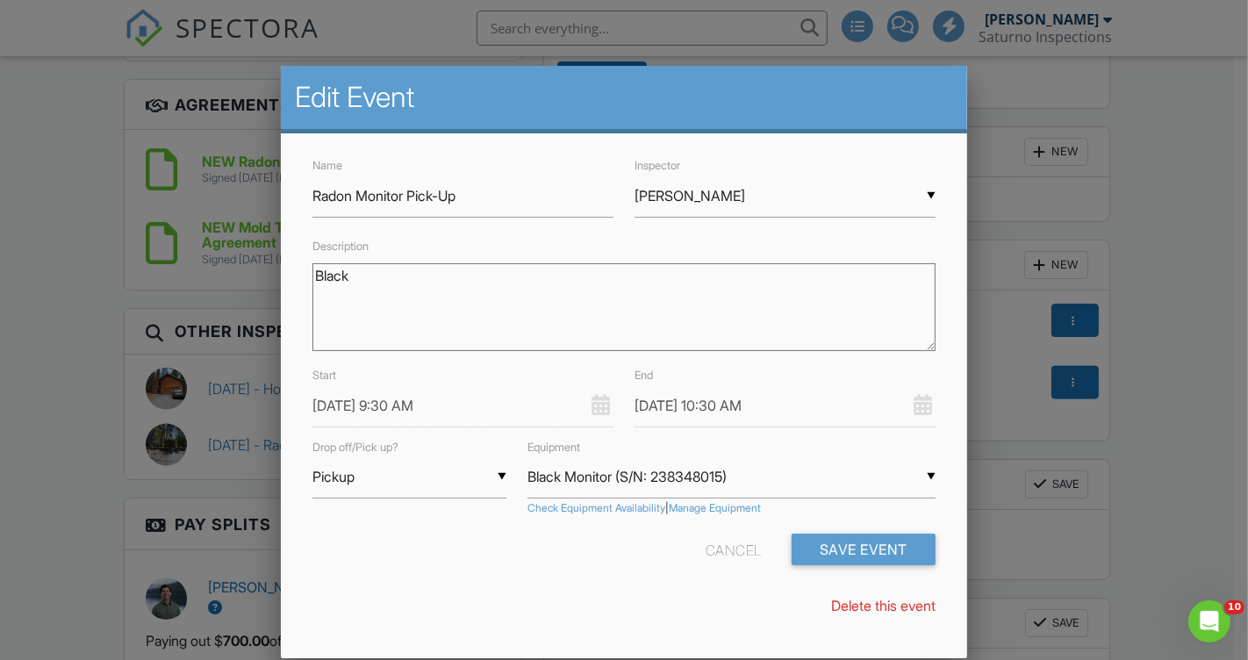
click at [347, 405] on input "[DATE] 9:30 AM" at bounding box center [462, 405] width 301 height 43
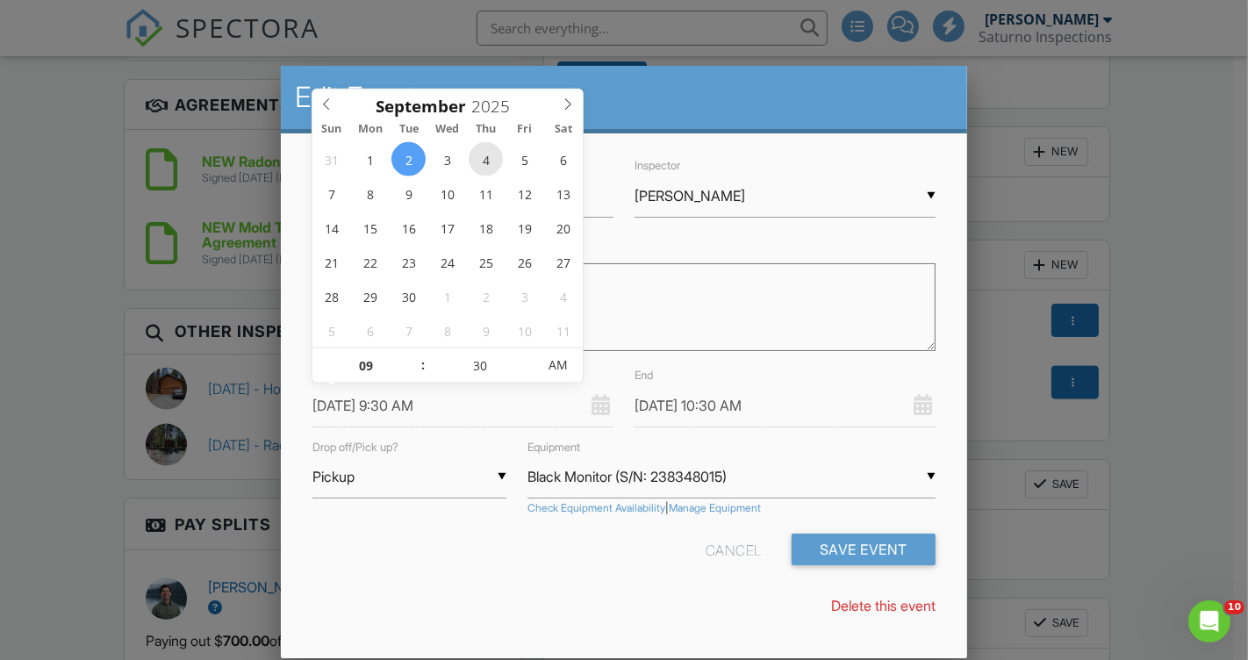
type input "09/04/2025 9:30 AM"
type input "09/04/2025 10:30 AM"
type input "10"
click at [413, 357] on span at bounding box center [414, 357] width 12 height 18
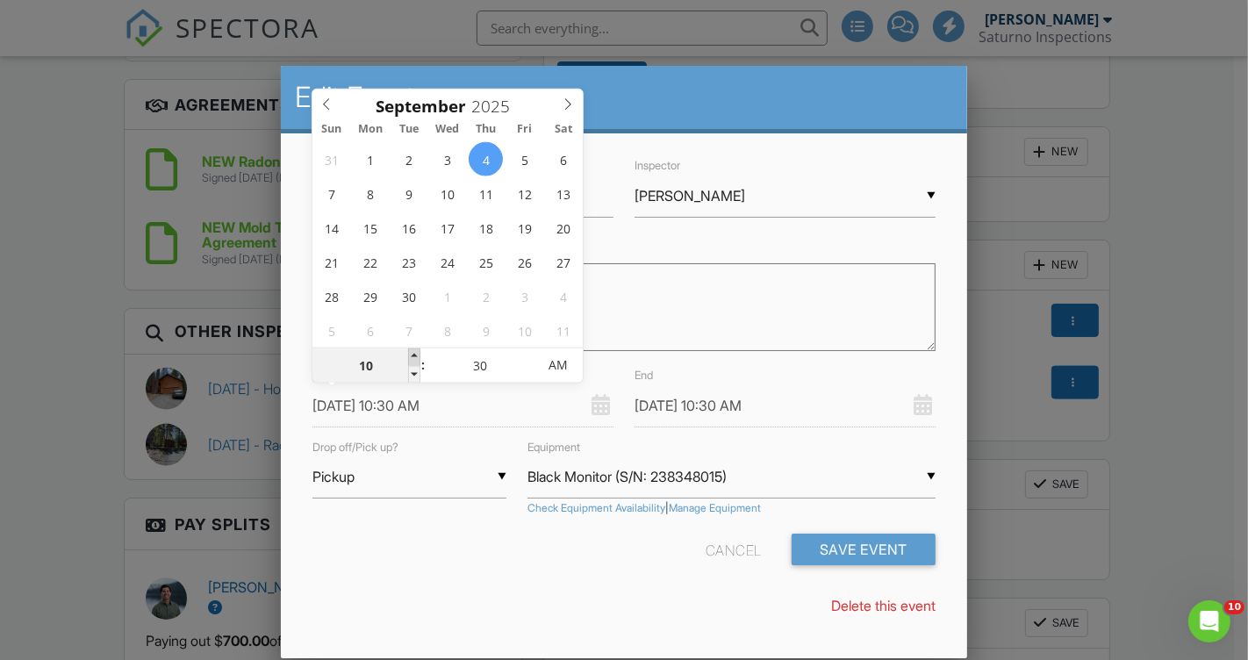
type input "09/04/2025 11:30 AM"
type input "11"
click at [413, 357] on span at bounding box center [414, 357] width 12 height 18
type input "09/04/2025 12:30 PM"
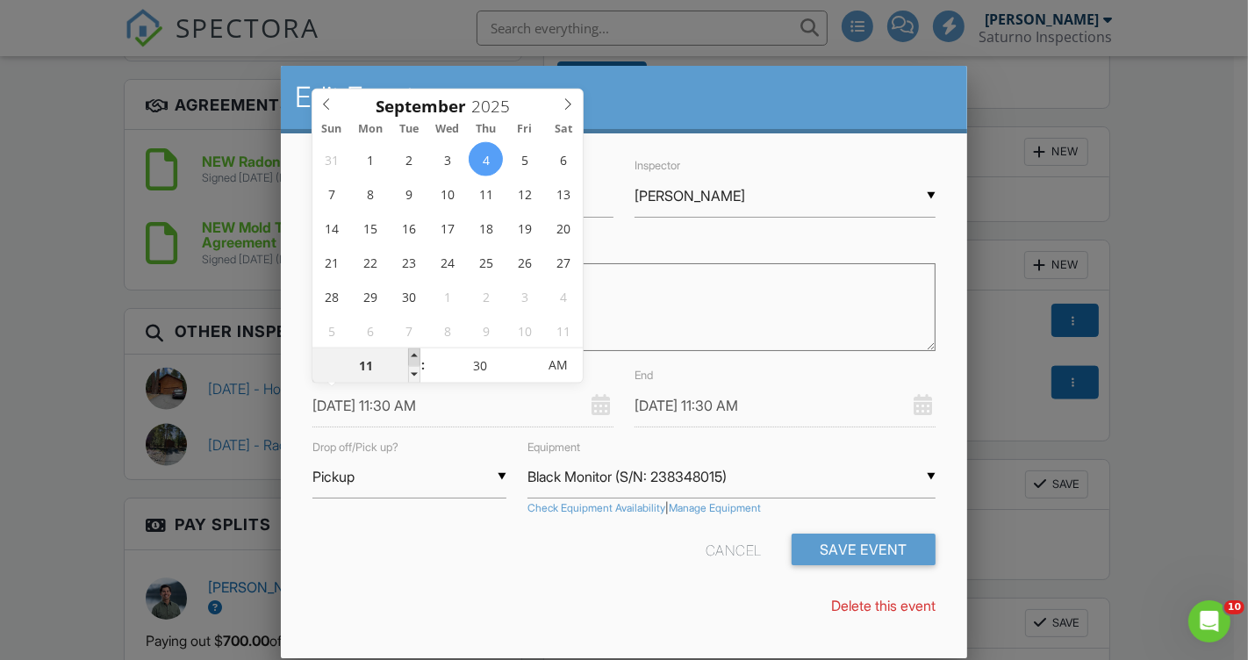
type input "12"
click at [413, 357] on span at bounding box center [414, 357] width 12 height 18
type input "[DATE] 1:30 PM"
type input "01"
click at [413, 357] on span at bounding box center [414, 357] width 12 height 18
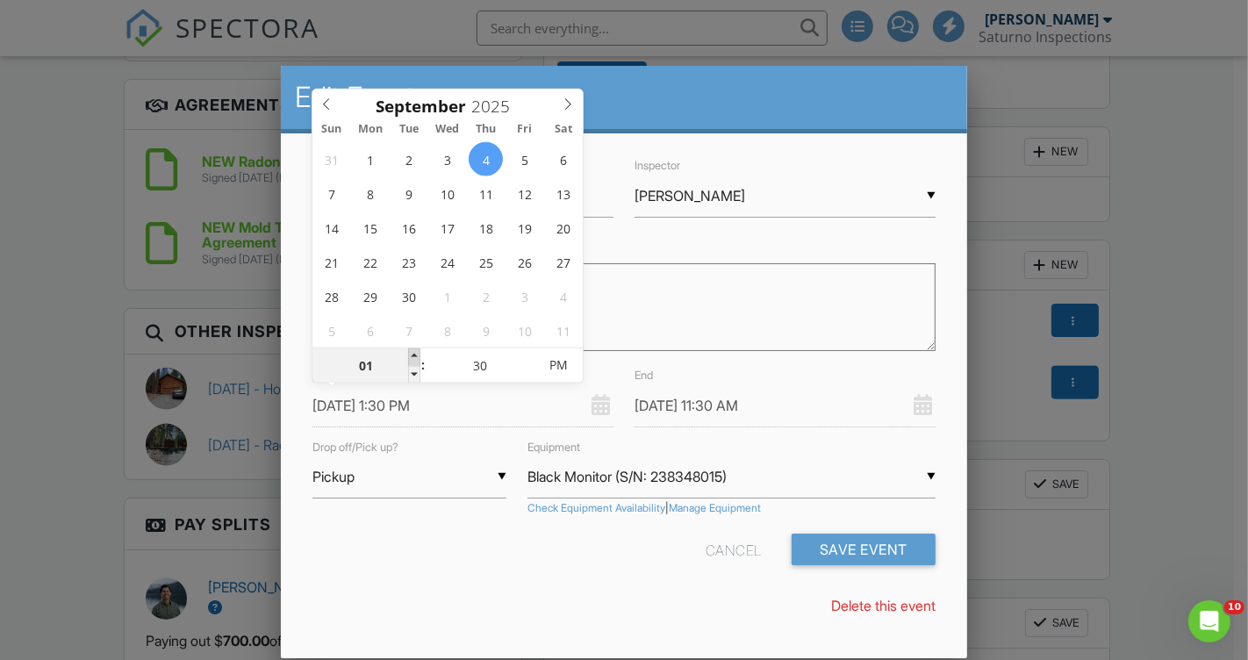
type input "[DATE] 2:30 PM"
click at [470, 522] on form "Name Radon Monitor Pick-Up Inspector ▼ Stephen Saturno Stephen Saturno Rusty Ba…" at bounding box center [624, 366] width 644 height 424
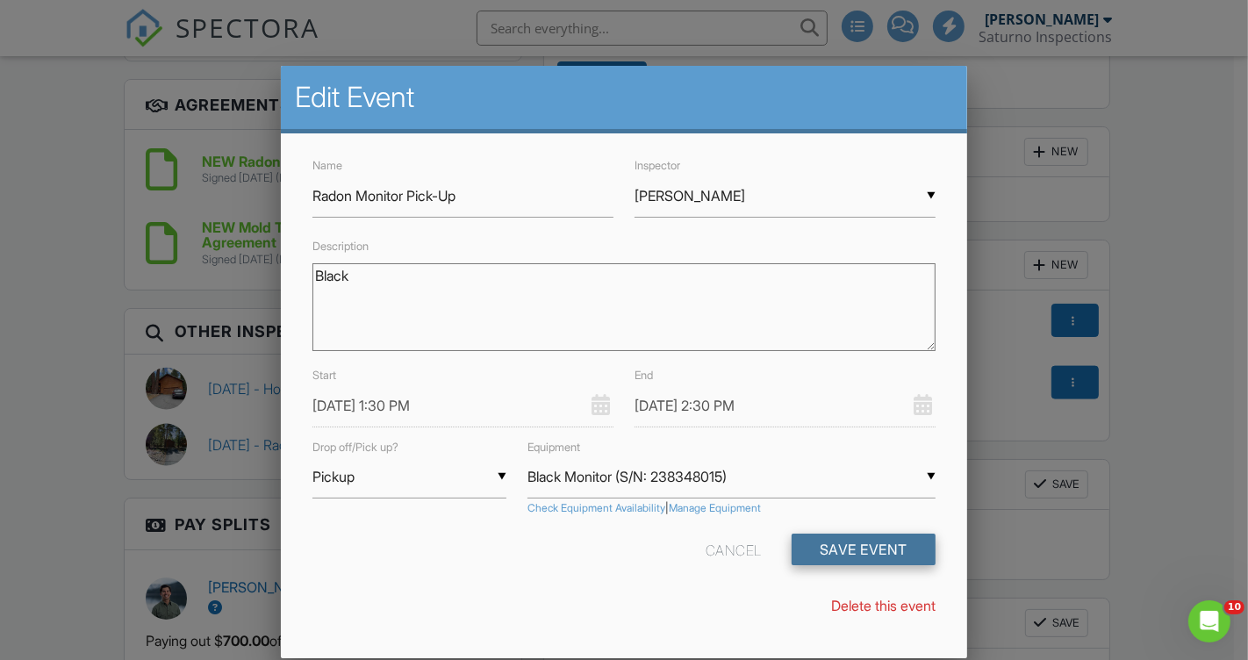
click at [863, 551] on button "Save Event" at bounding box center [863, 549] width 144 height 32
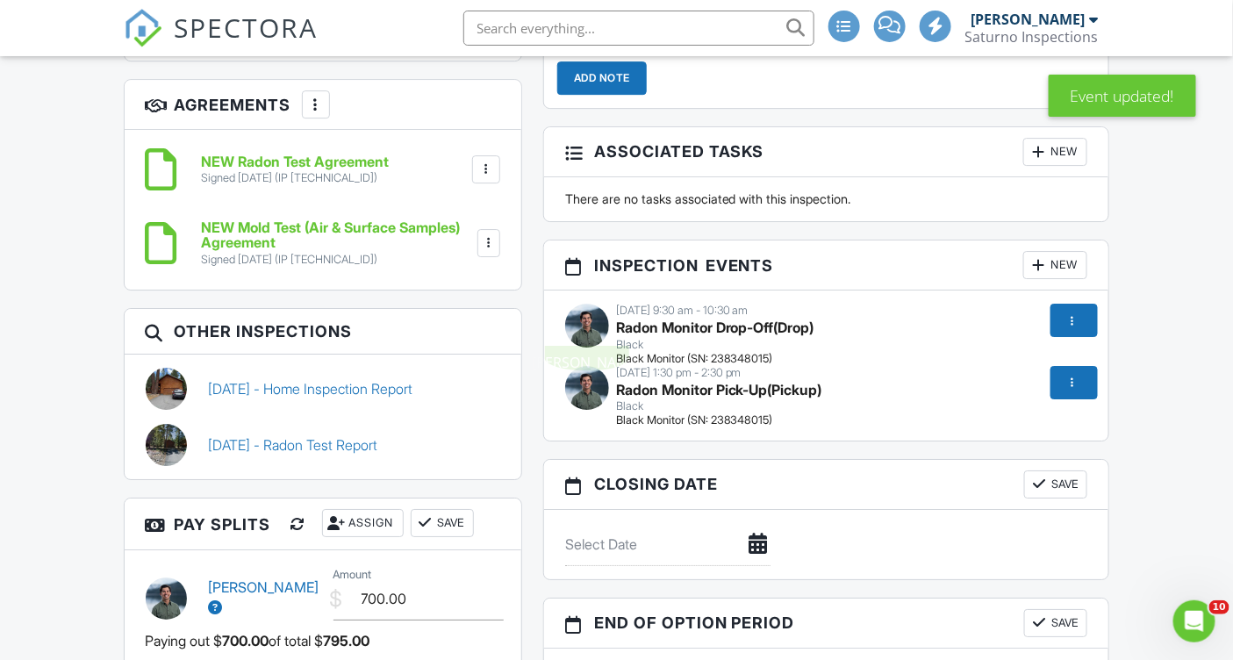
click at [601, 317] on img at bounding box center [587, 326] width 44 height 44
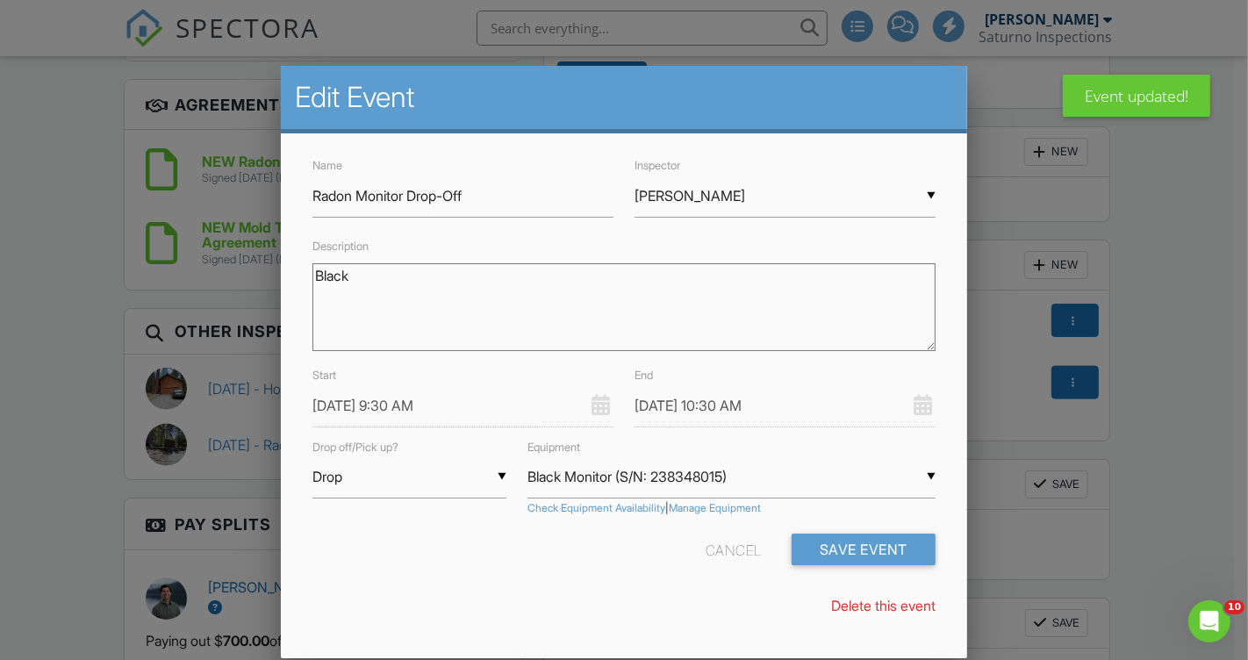
click at [340, 400] on input "[DATE] 9:30 AM" at bounding box center [462, 405] width 301 height 43
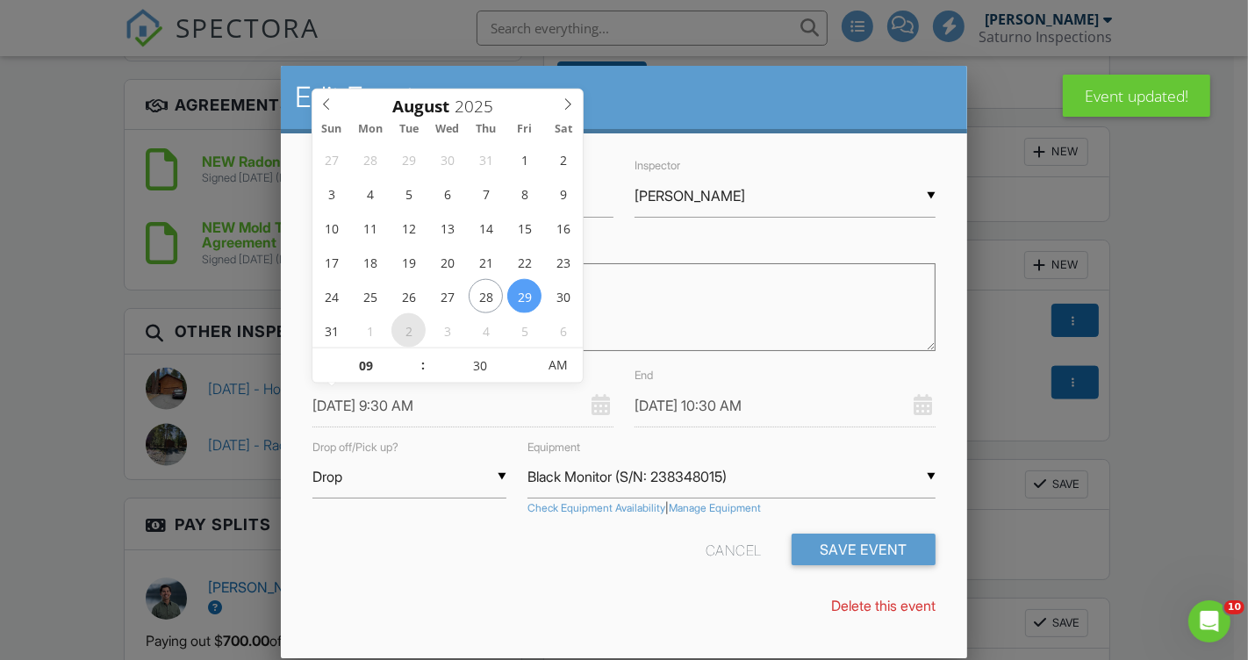
type input "[DATE] 9:30 AM"
type input "[DATE] 10:30 AM"
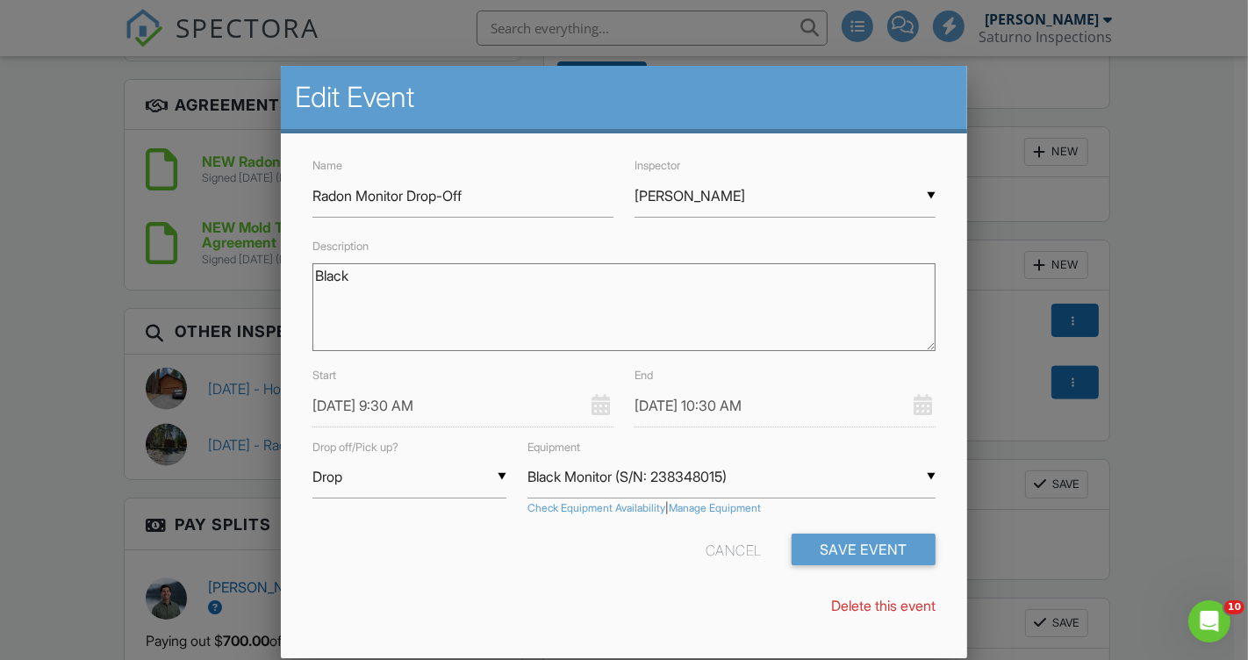
click at [430, 544] on div "Cancel Save Event" at bounding box center [624, 555] width 644 height 45
click at [881, 548] on button "Save Event" at bounding box center [863, 549] width 144 height 32
